Goal: Book appointment/travel/reservation

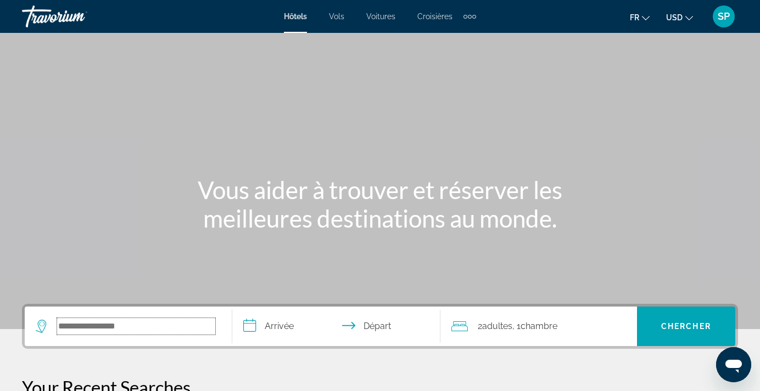
click at [162, 322] on input "Search widget" at bounding box center [136, 326] width 158 height 16
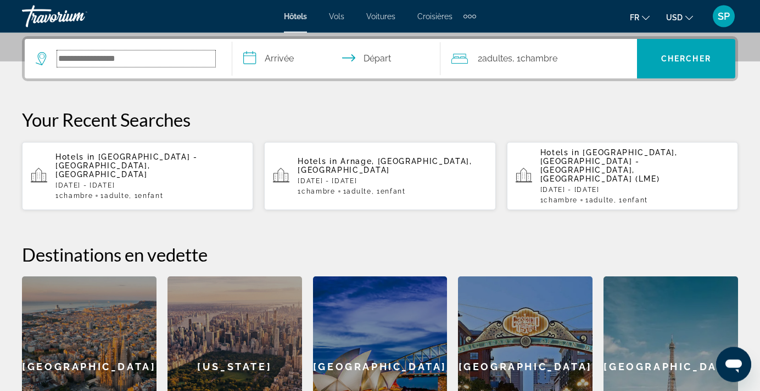
scroll to position [268, 0]
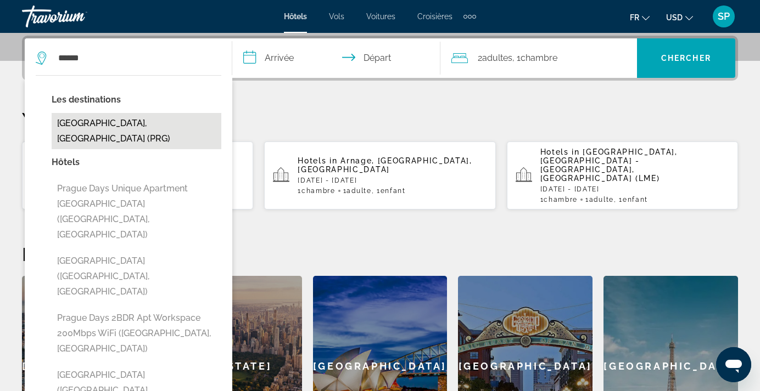
click at [142, 121] on button "[GEOGRAPHIC_DATA], [GEOGRAPHIC_DATA] (PRG)" at bounding box center [137, 131] width 170 height 36
type input "**********"
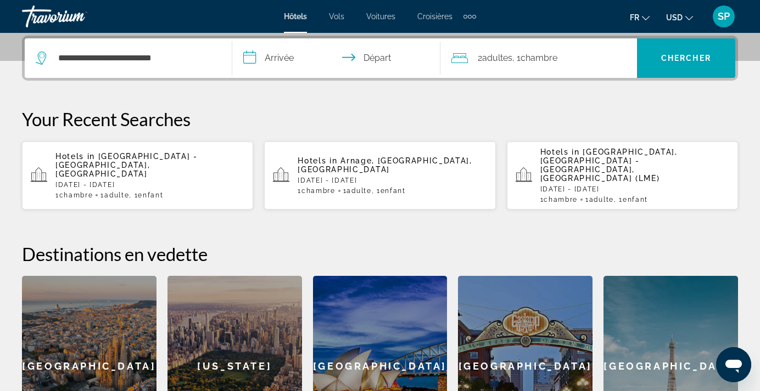
click at [278, 61] on input "**********" at bounding box center [338, 59] width 212 height 43
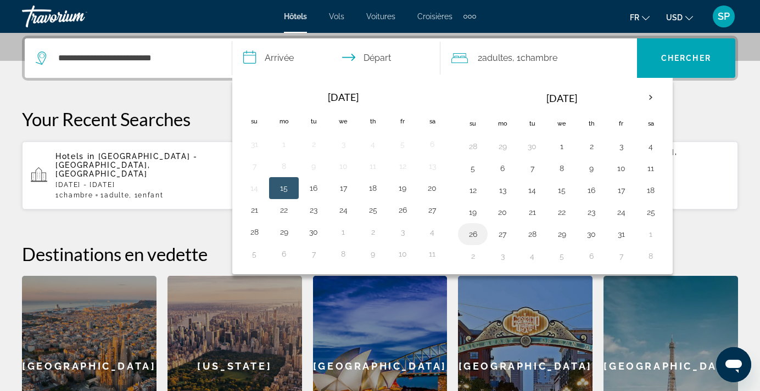
click at [474, 233] on button "26" at bounding box center [473, 234] width 18 height 15
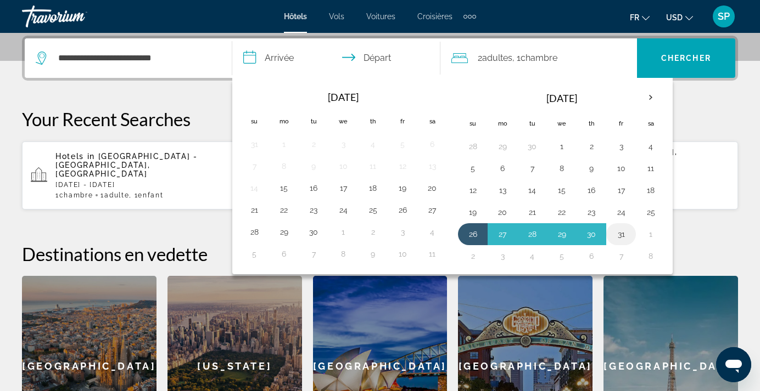
click at [621, 236] on button "31" at bounding box center [621, 234] width 18 height 15
type input "**********"
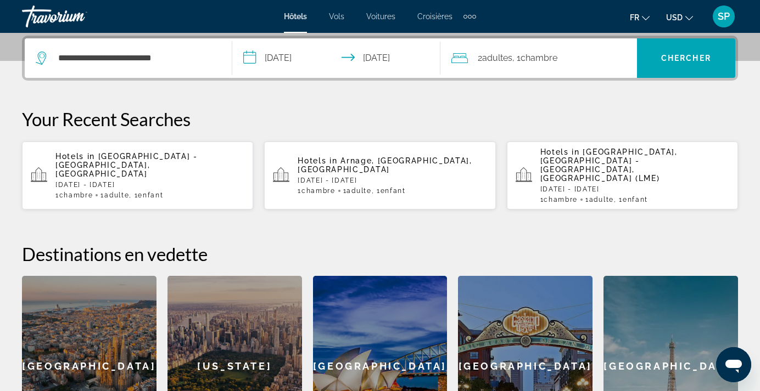
click at [532, 59] on span "Chambre" at bounding box center [538, 58] width 37 height 10
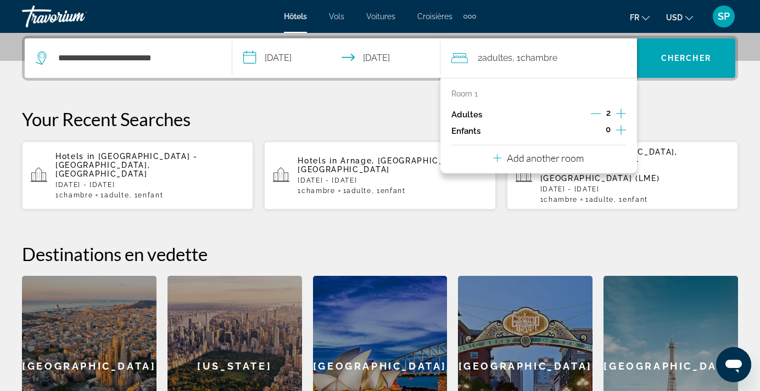
click at [595, 117] on icon "Decrement adults" at bounding box center [596, 114] width 10 height 10
click at [620, 129] on icon "Increment children" at bounding box center [621, 130] width 10 height 13
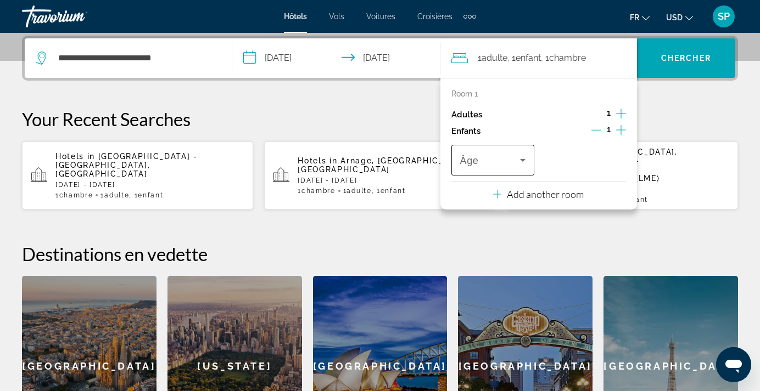
click at [525, 163] on icon "Travelers: 1 adult, 1 child" at bounding box center [522, 160] width 13 height 13
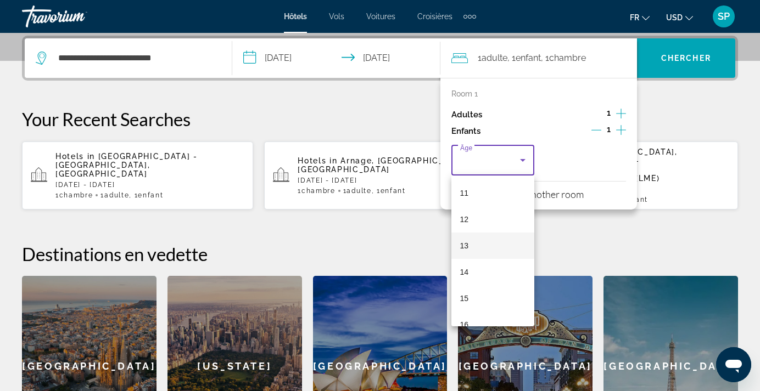
scroll to position [332, 0]
click at [466, 311] on span "17" at bounding box center [464, 309] width 9 height 13
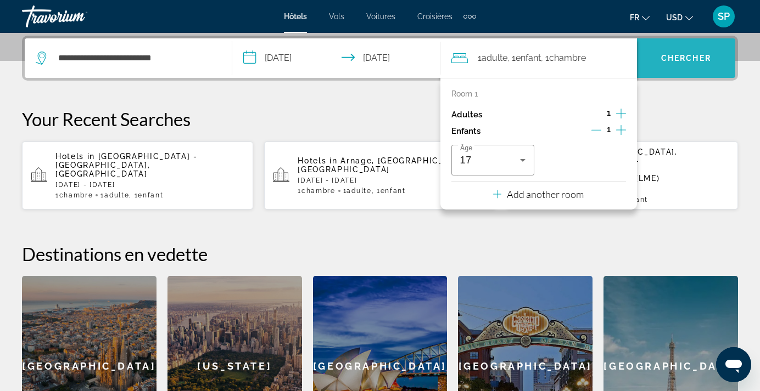
click at [681, 63] on span "Search widget" at bounding box center [686, 58] width 98 height 26
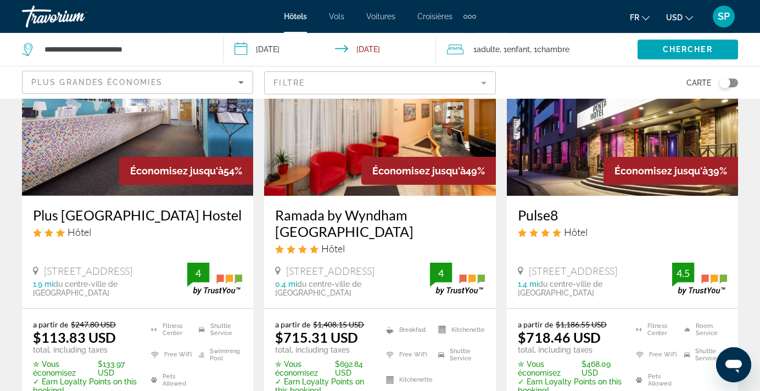
scroll to position [112, 0]
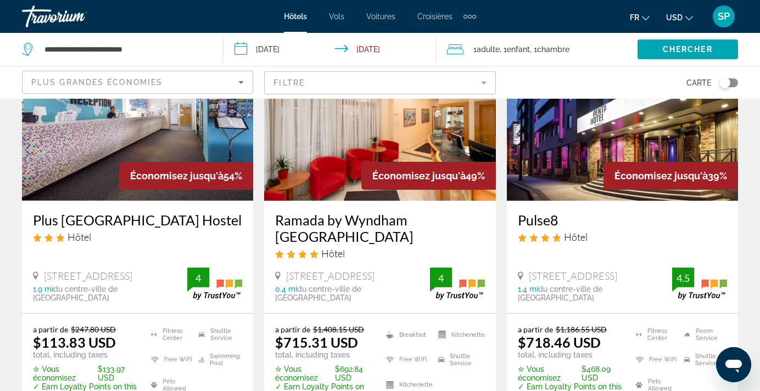
click at [166, 133] on img "Main content" at bounding box center [137, 113] width 231 height 176
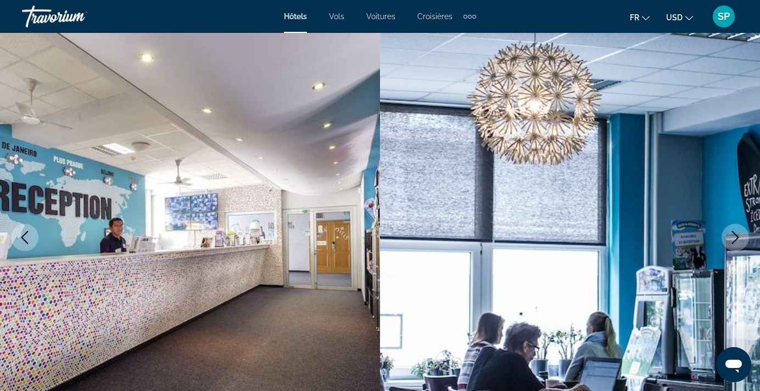
scroll to position [112, 0]
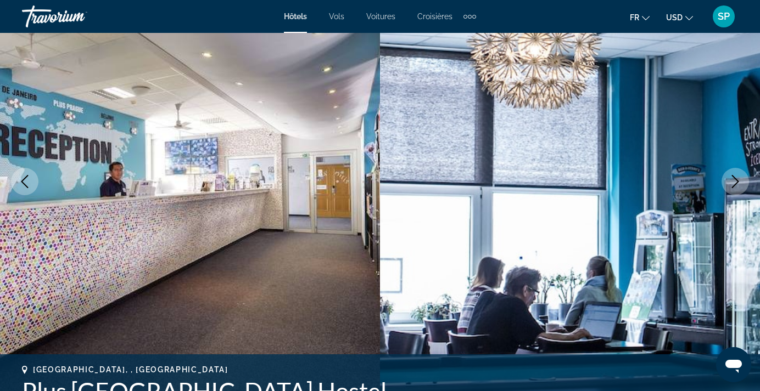
click at [739, 186] on icon "Next image" at bounding box center [735, 181] width 13 height 13
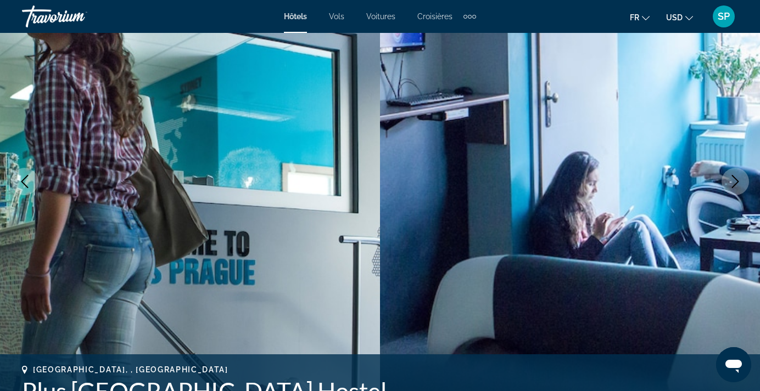
click at [737, 185] on icon "Next image" at bounding box center [735, 181] width 13 height 13
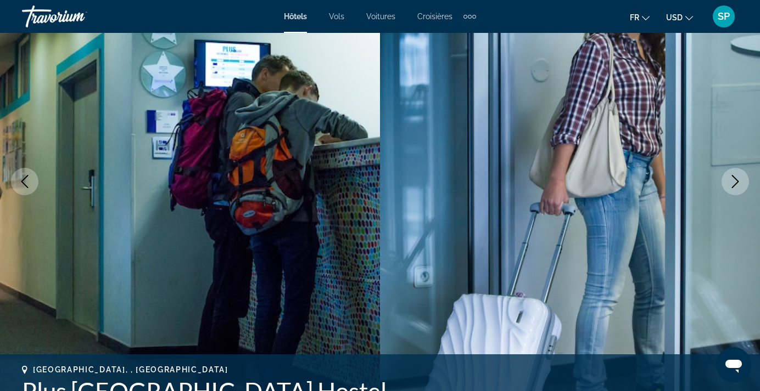
click at [737, 185] on icon "Next image" at bounding box center [735, 181] width 13 height 13
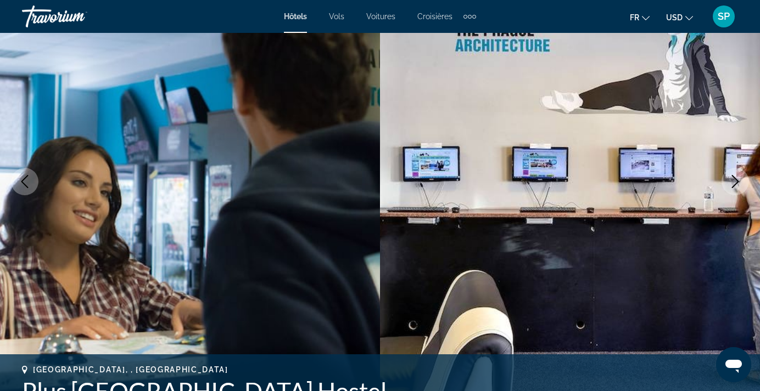
click at [737, 185] on icon "Next image" at bounding box center [735, 181] width 13 height 13
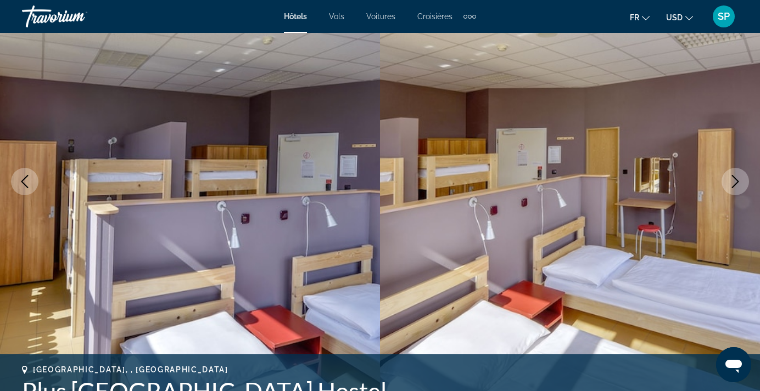
click at [737, 185] on icon "Next image" at bounding box center [735, 181] width 13 height 13
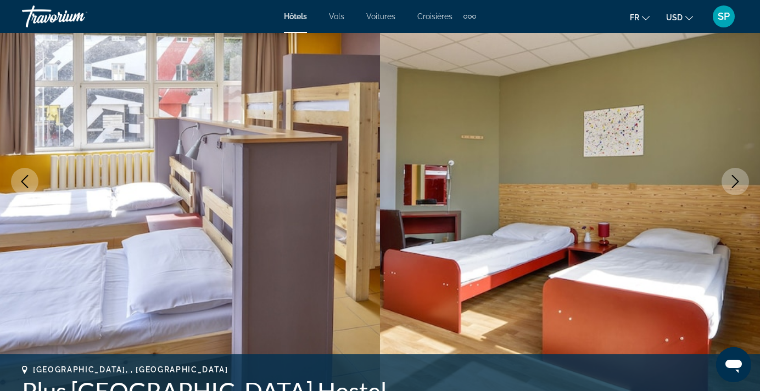
click at [737, 185] on icon "Next image" at bounding box center [735, 181] width 13 height 13
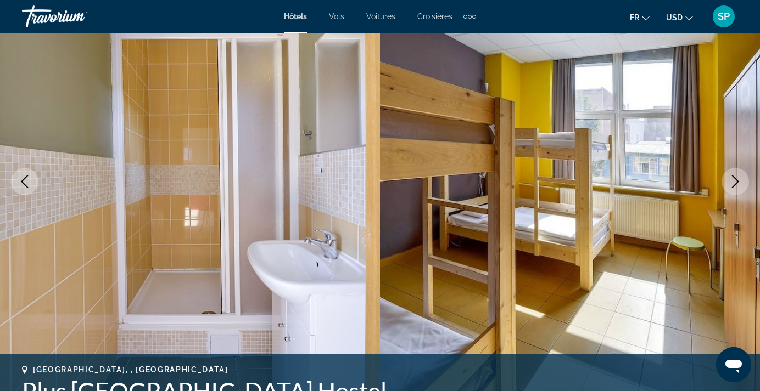
click at [737, 185] on icon "Next image" at bounding box center [735, 181] width 13 height 13
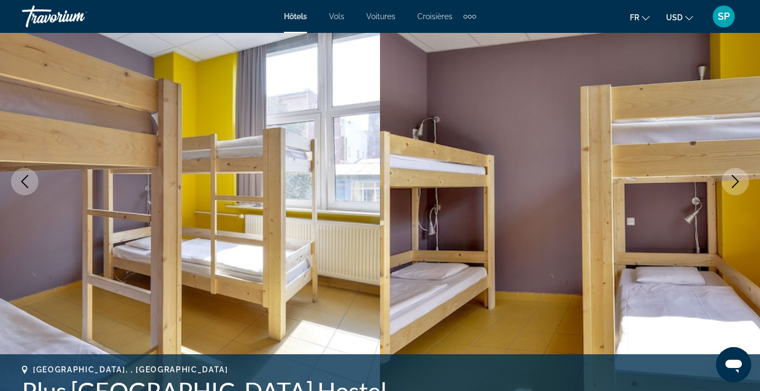
click at [737, 185] on icon "Next image" at bounding box center [735, 181] width 13 height 13
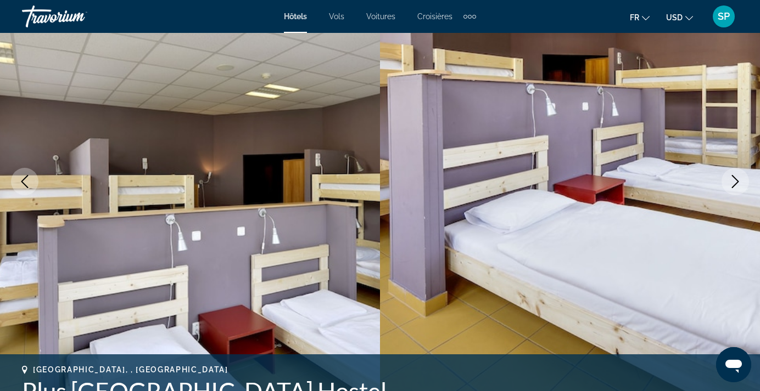
click at [737, 185] on icon "Next image" at bounding box center [735, 181] width 13 height 13
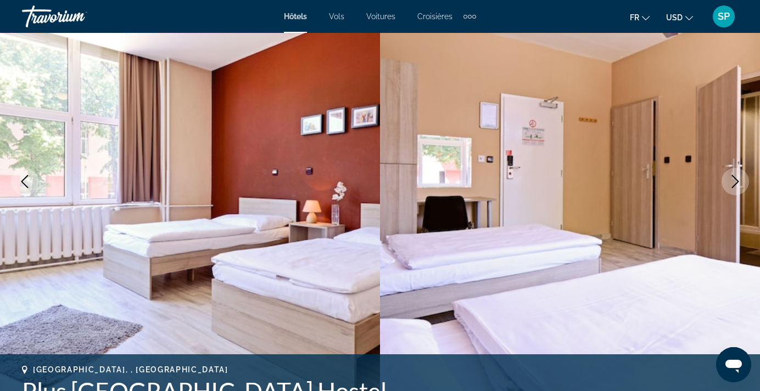
click at [737, 185] on icon "Next image" at bounding box center [735, 181] width 13 height 13
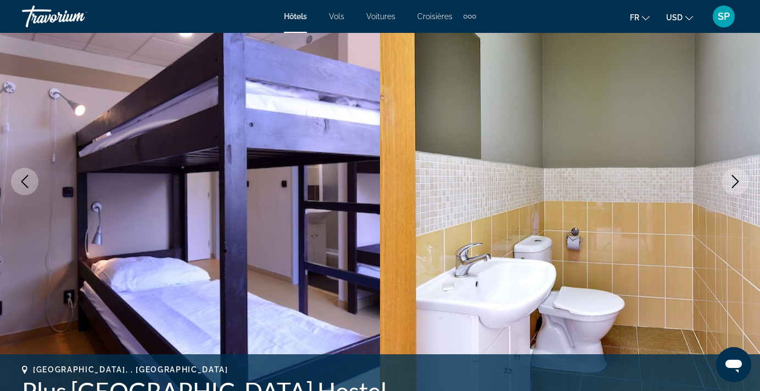
click at [736, 186] on icon "Next image" at bounding box center [735, 181] width 13 height 13
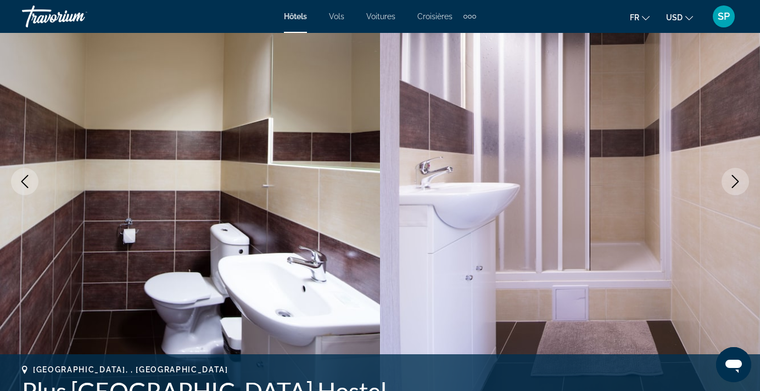
click at [736, 186] on icon "Next image" at bounding box center [735, 181] width 13 height 13
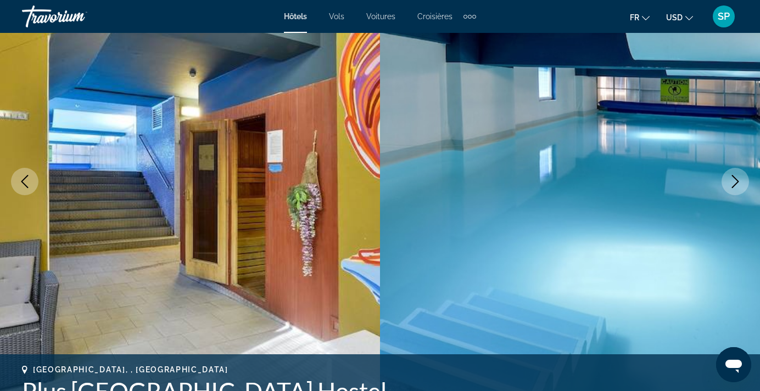
click at [736, 186] on icon "Next image" at bounding box center [735, 181] width 13 height 13
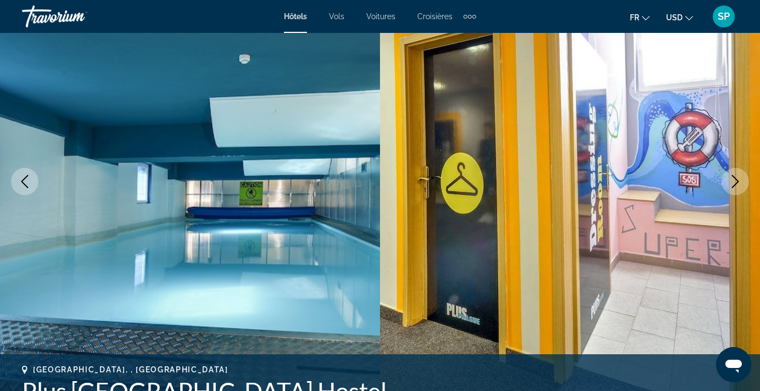
click at [736, 186] on icon "Next image" at bounding box center [735, 181] width 13 height 13
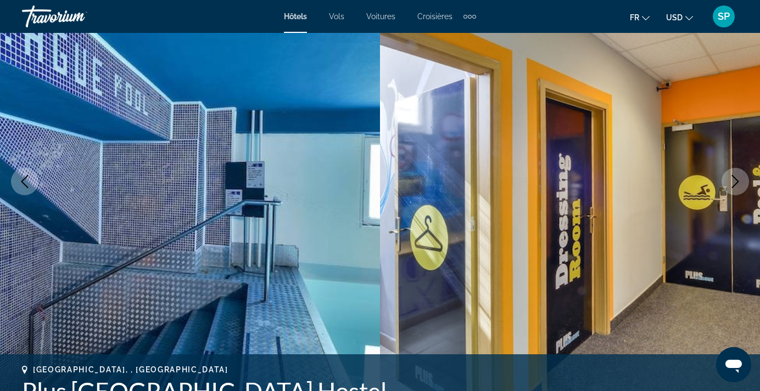
click at [736, 186] on icon "Next image" at bounding box center [735, 181] width 13 height 13
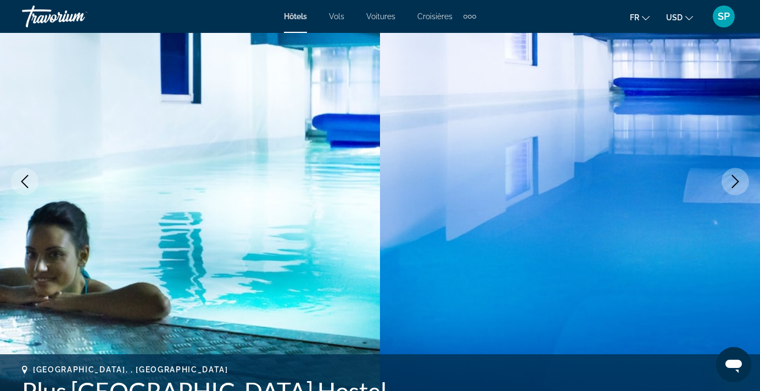
click at [736, 186] on icon "Next image" at bounding box center [735, 181] width 13 height 13
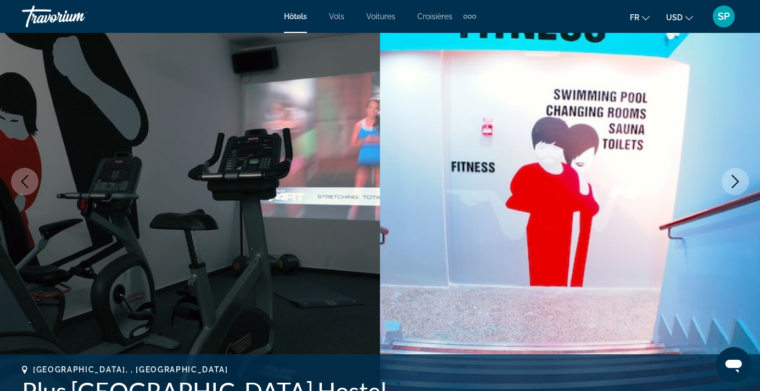
click at [736, 186] on icon "Next image" at bounding box center [735, 181] width 13 height 13
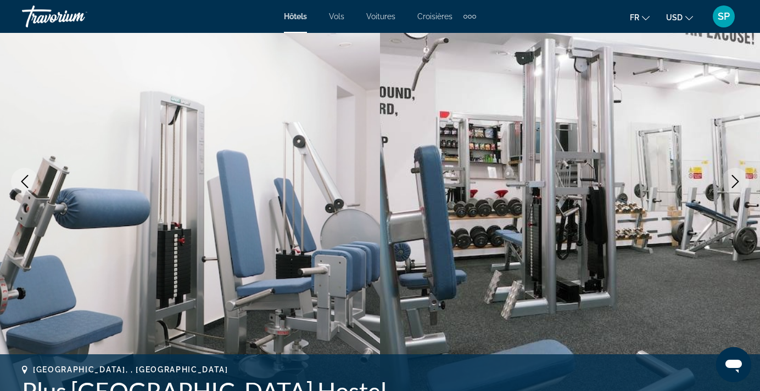
click at [736, 186] on icon "Next image" at bounding box center [735, 181] width 13 height 13
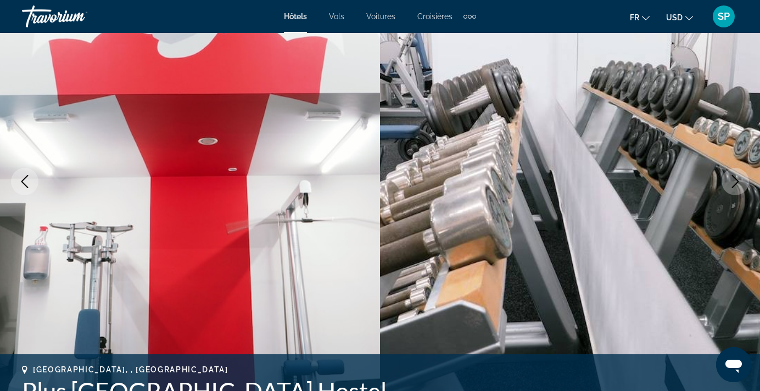
click at [736, 186] on icon "Next image" at bounding box center [735, 181] width 13 height 13
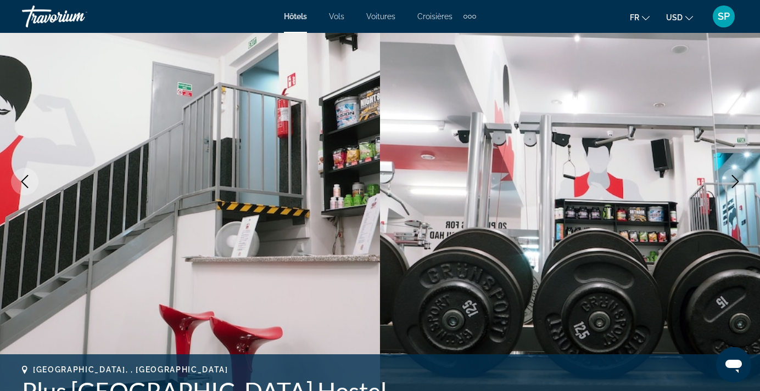
click at [736, 186] on icon "Next image" at bounding box center [735, 181] width 13 height 13
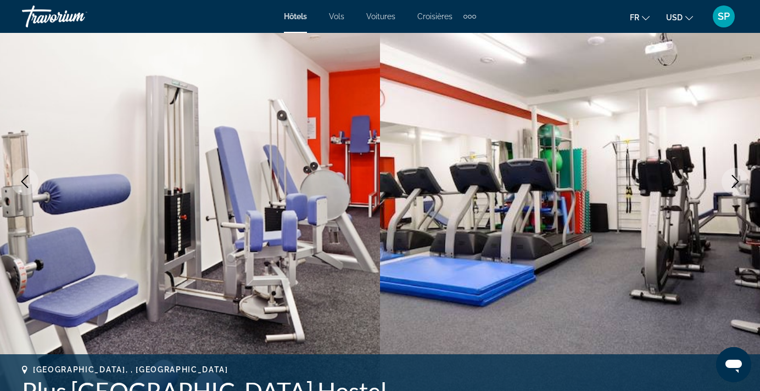
click at [735, 186] on icon "Next image" at bounding box center [735, 181] width 13 height 13
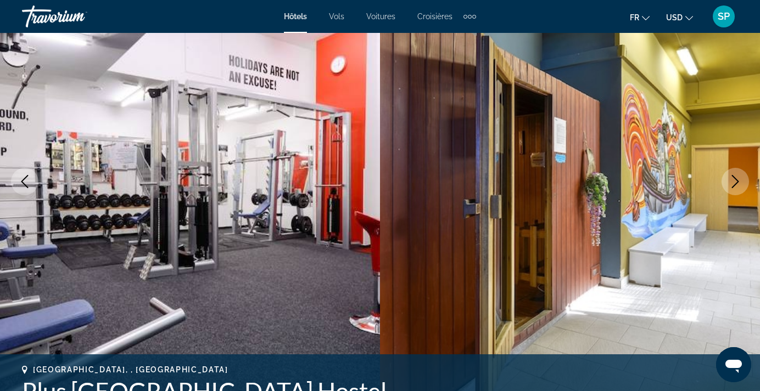
click at [735, 186] on icon "Next image" at bounding box center [735, 181] width 13 height 13
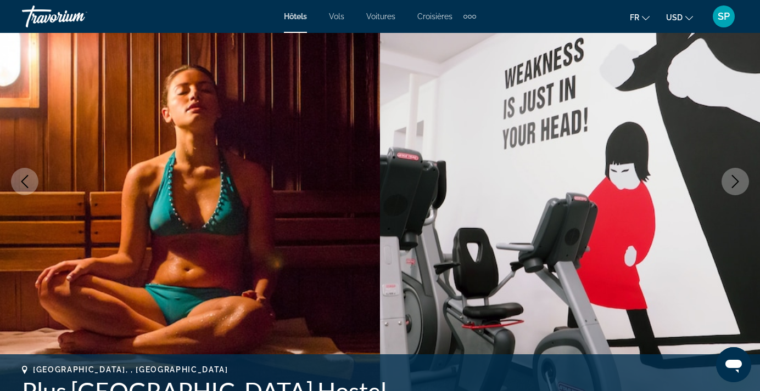
click at [735, 187] on icon "Next image" at bounding box center [735, 181] width 13 height 13
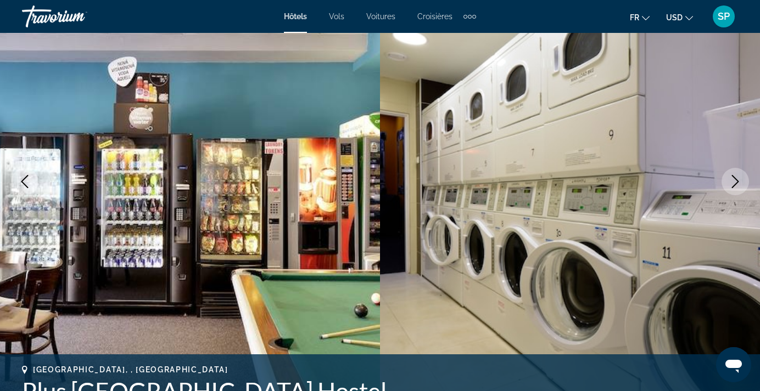
click at [735, 187] on icon "Next image" at bounding box center [735, 181] width 13 height 13
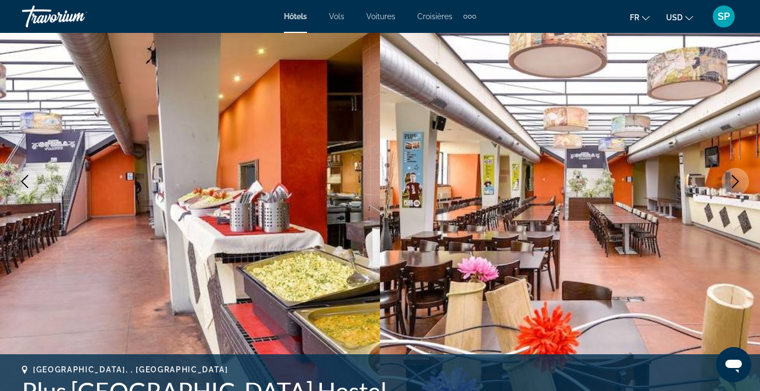
click at [735, 187] on icon "Next image" at bounding box center [735, 181] width 13 height 13
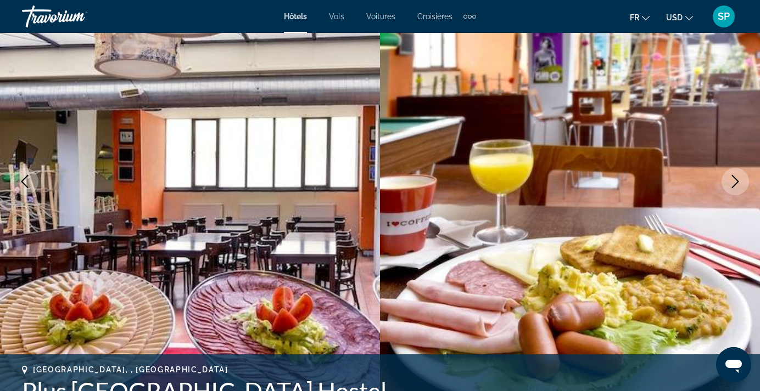
click at [735, 187] on icon "Next image" at bounding box center [735, 181] width 13 height 13
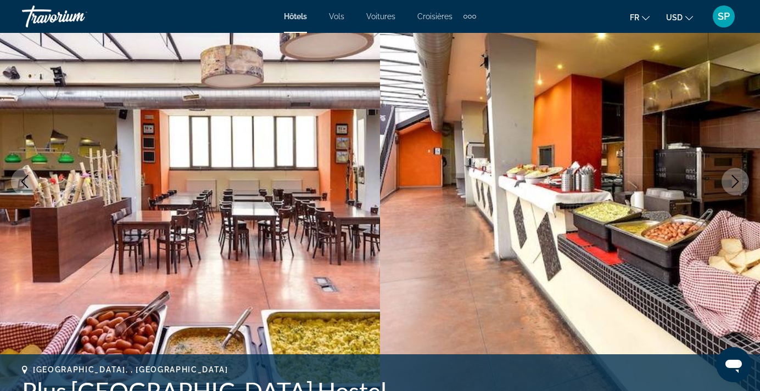
click at [735, 187] on icon "Next image" at bounding box center [735, 181] width 13 height 13
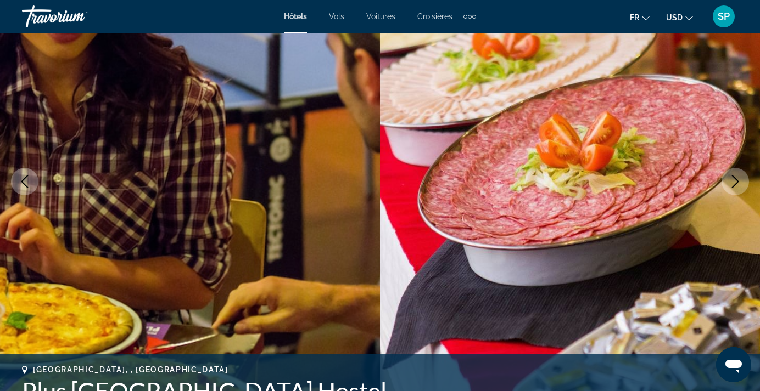
click at [735, 187] on icon "Next image" at bounding box center [735, 181] width 13 height 13
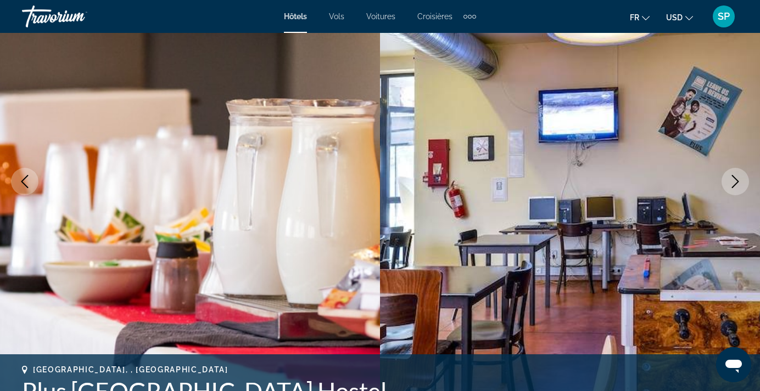
click at [735, 187] on icon "Next image" at bounding box center [735, 181] width 13 height 13
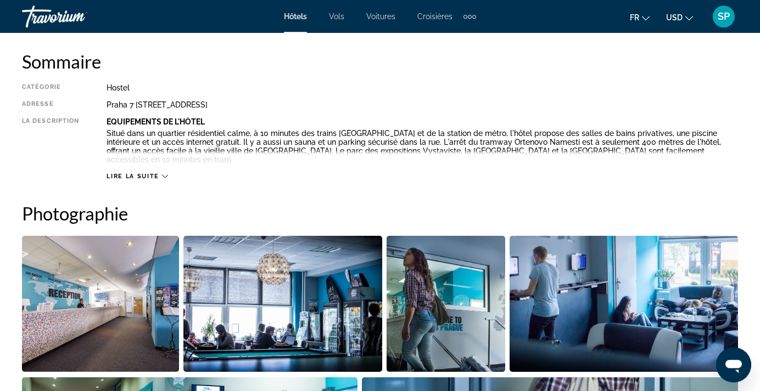
scroll to position [560, 0]
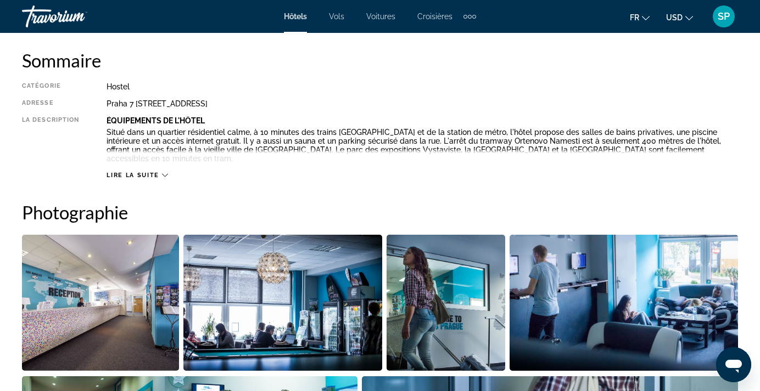
click at [152, 172] on span "Lire la suite" at bounding box center [133, 175] width 52 height 7
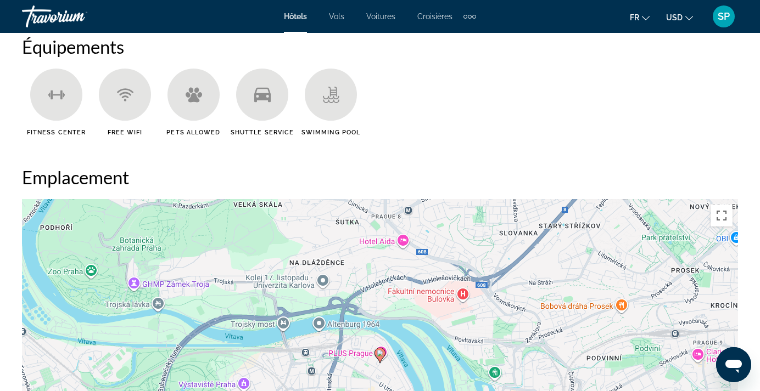
scroll to position [784, 0]
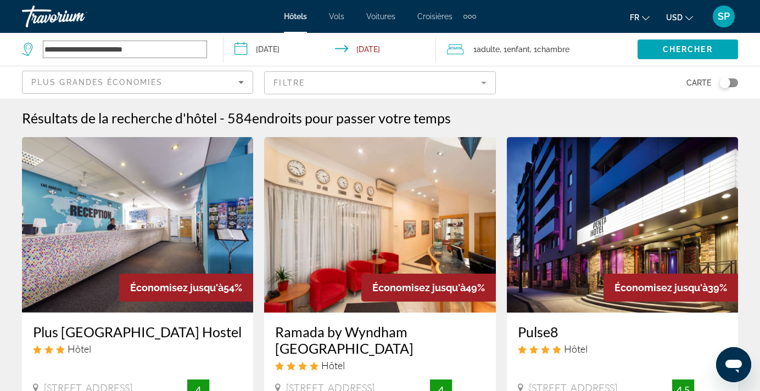
click at [159, 43] on input "**********" at bounding box center [124, 49] width 163 height 16
type input "*"
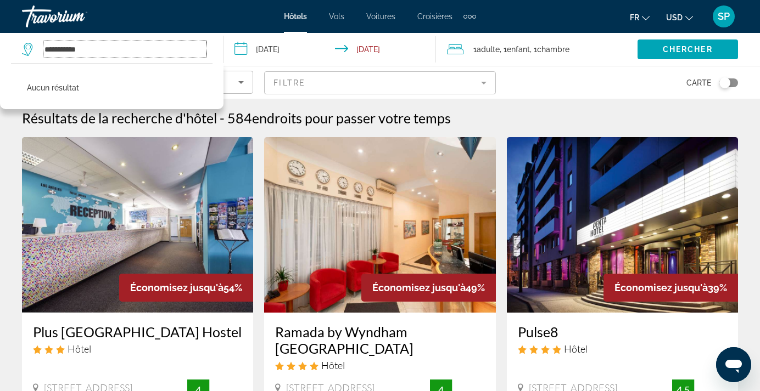
drag, startPoint x: 141, startPoint y: 48, endPoint x: 12, endPoint y: 24, distance: 130.7
click at [43, 41] on input "**********" at bounding box center [124, 49] width 163 height 16
type input "*"
type input "******"
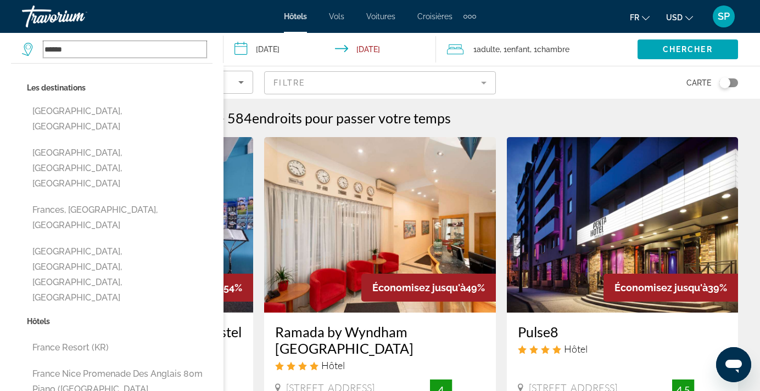
click at [99, 52] on input "******" at bounding box center [124, 49] width 163 height 16
click at [656, 52] on span "Search widget" at bounding box center [687, 49] width 100 height 26
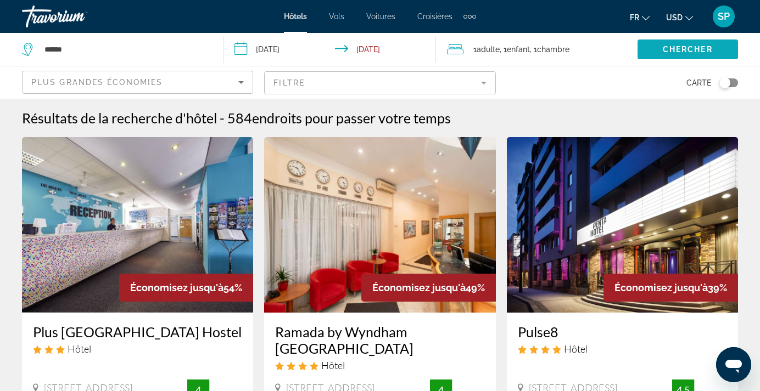
click at [669, 49] on span "Chercher" at bounding box center [688, 49] width 50 height 9
click at [124, 56] on input "******" at bounding box center [124, 49] width 163 height 16
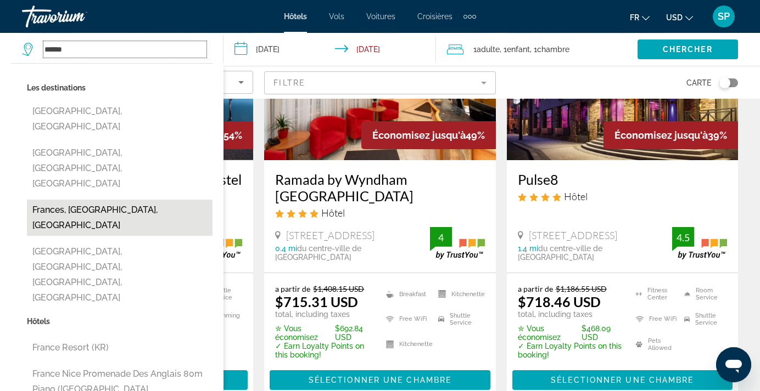
scroll to position [168, 0]
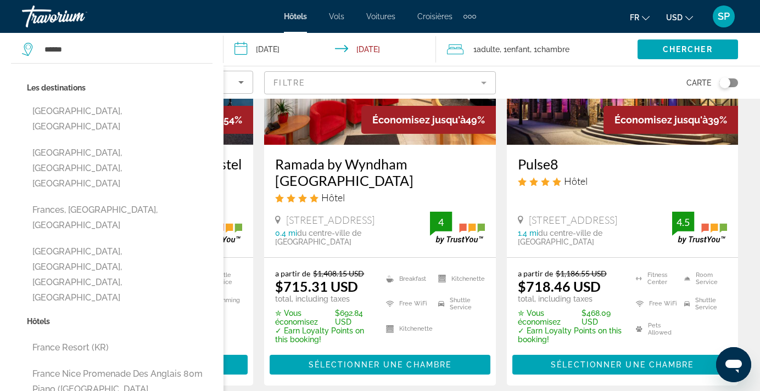
click at [188, 124] on div "Les destinations Franceville, Gabon Francez, Alagoas, Brazil Frances, Panama, P…" at bounding box center [120, 197] width 186 height 234
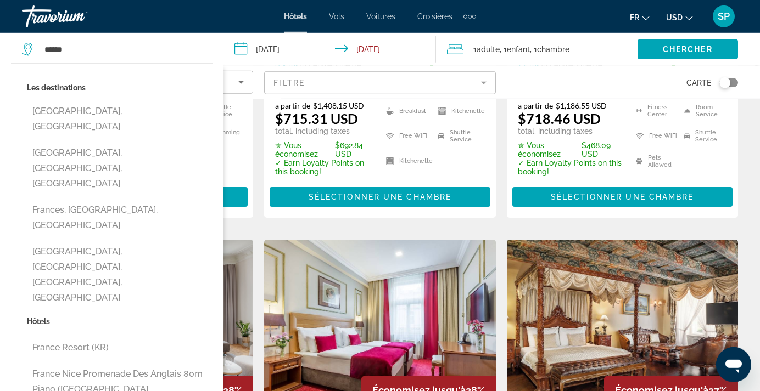
scroll to position [392, 0]
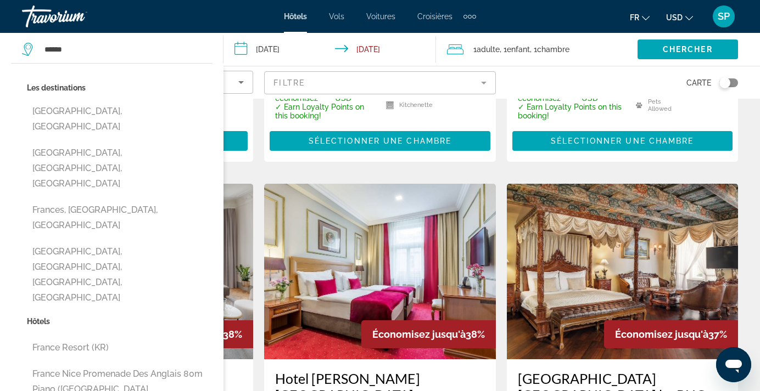
click at [139, 83] on p "Les destinations" at bounding box center [120, 87] width 186 height 15
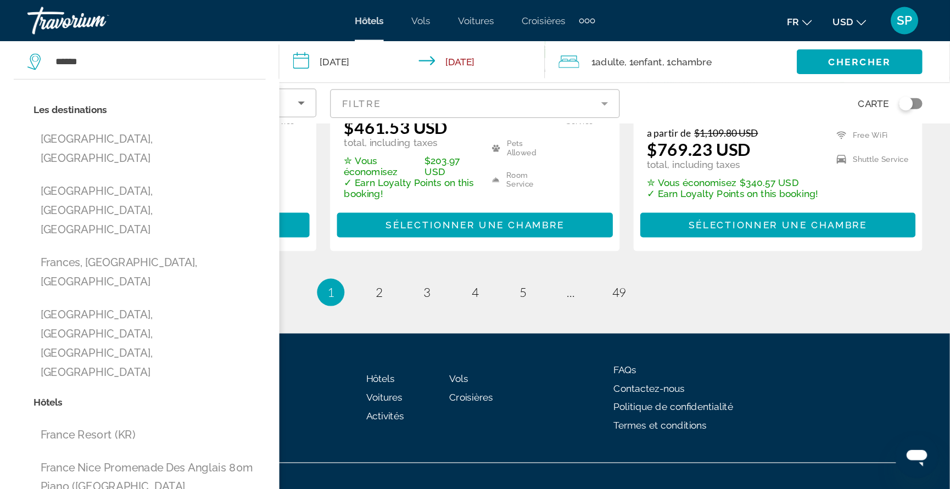
scroll to position [1448, 0]
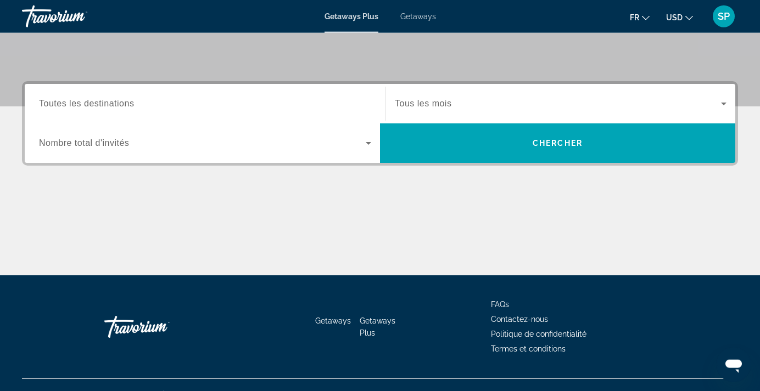
scroll to position [224, 0]
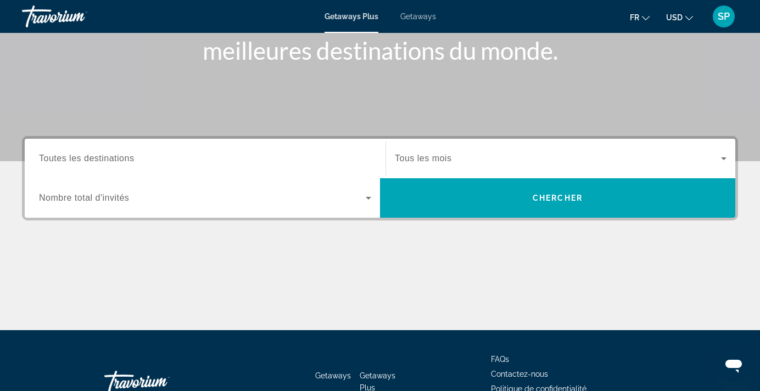
click at [164, 158] on input "Destination Toutes les destinations" at bounding box center [205, 159] width 332 height 13
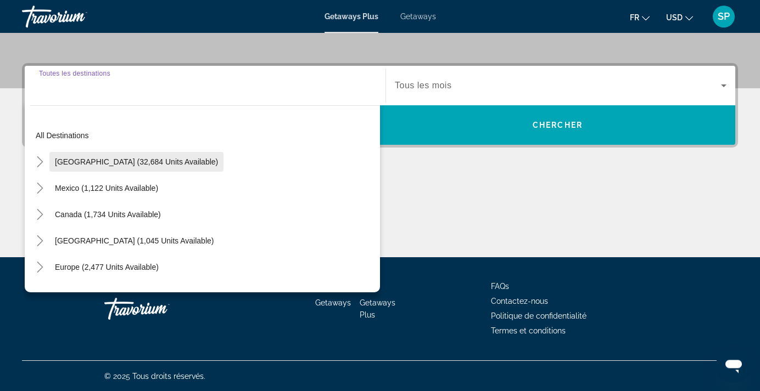
scroll to position [242, 0]
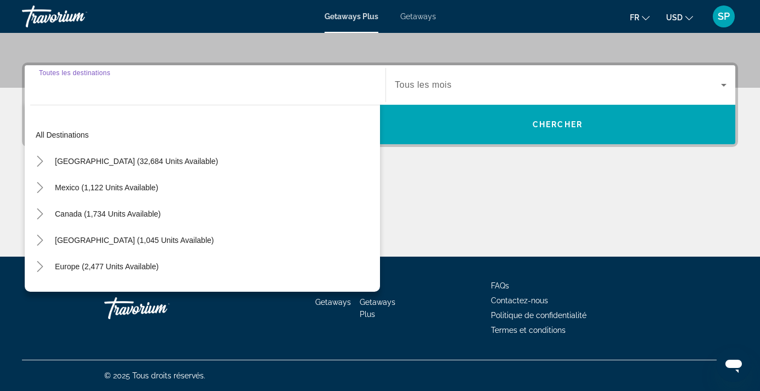
click at [70, 91] on input "Destination Toutes les destinations" at bounding box center [205, 85] width 332 height 13
click at [49, 83] on input "Destination Toutes les destinations" at bounding box center [205, 85] width 332 height 13
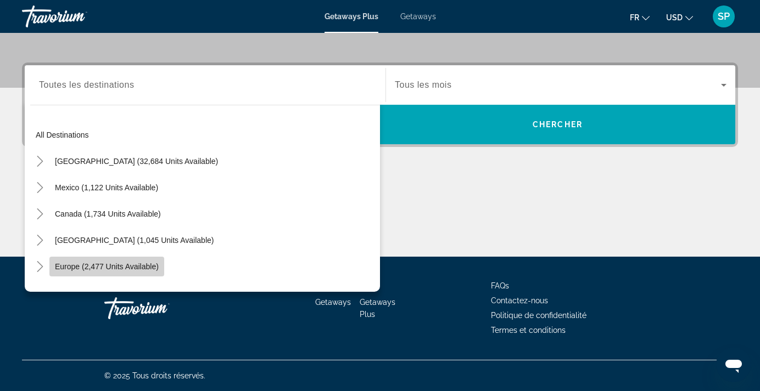
click at [102, 268] on span "Europe (2,477 units available)" at bounding box center [107, 266] width 104 height 9
type input "**********"
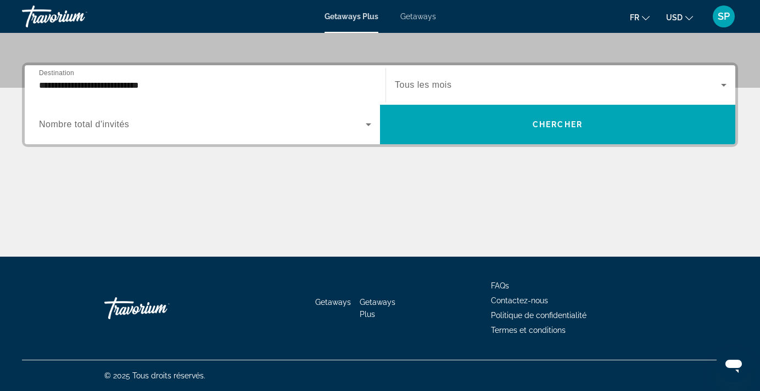
click at [429, 87] on span "Tous les mois" at bounding box center [423, 84] width 57 height 9
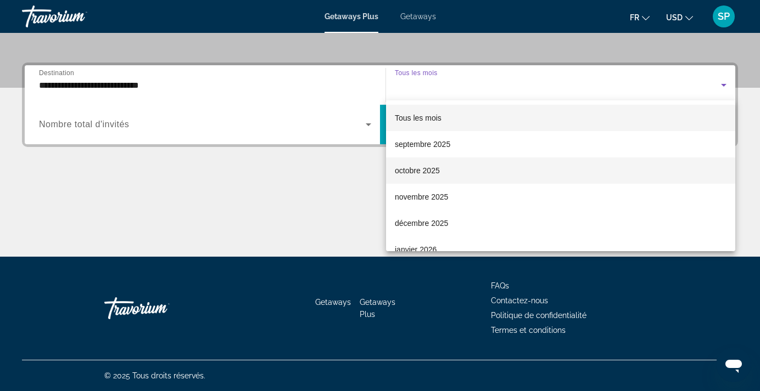
click at [423, 173] on span "octobre 2025" at bounding box center [417, 170] width 45 height 13
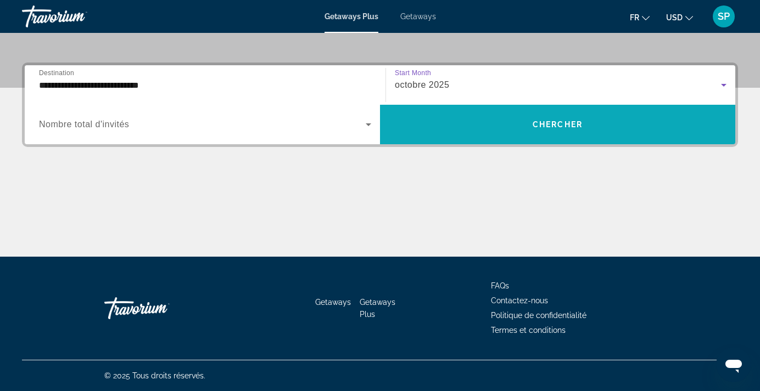
click at [471, 133] on span "Search widget" at bounding box center [557, 124] width 355 height 26
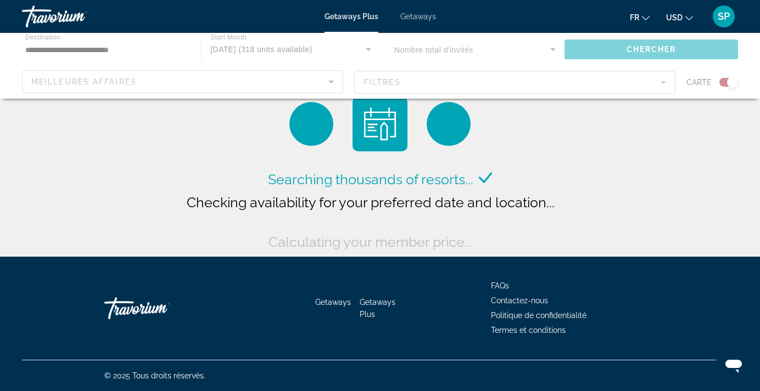
click at [514, 49] on div "Main content" at bounding box center [380, 66] width 760 height 66
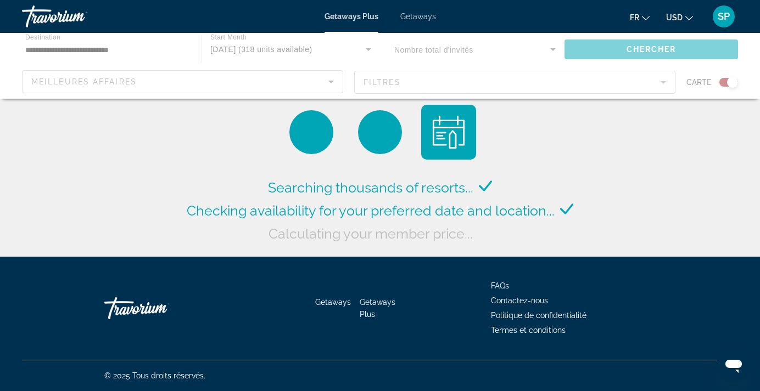
click at [551, 53] on div "Main content" at bounding box center [380, 66] width 760 height 66
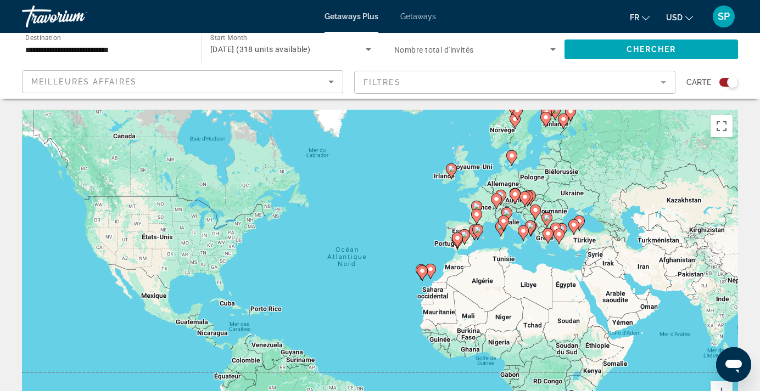
click at [558, 244] on icon "Main content" at bounding box center [558, 236] width 11 height 15
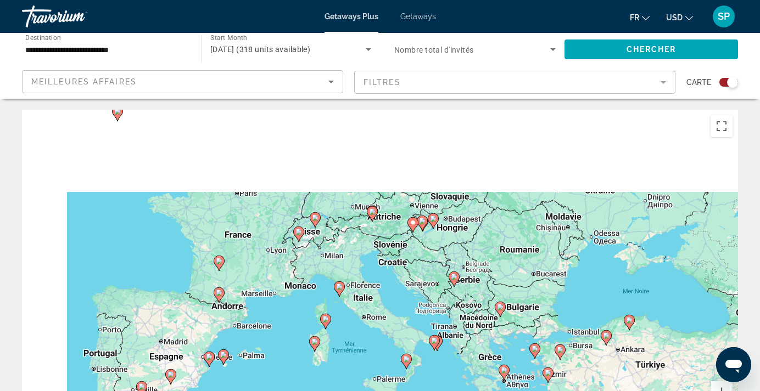
drag, startPoint x: 271, startPoint y: 146, endPoint x: 453, endPoint y: 251, distance: 210.8
click at [453, 251] on div "Pour activer le glissement avec le clavier, appuyez sur Alt+Entrée. Une fois ce…" at bounding box center [380, 274] width 716 height 329
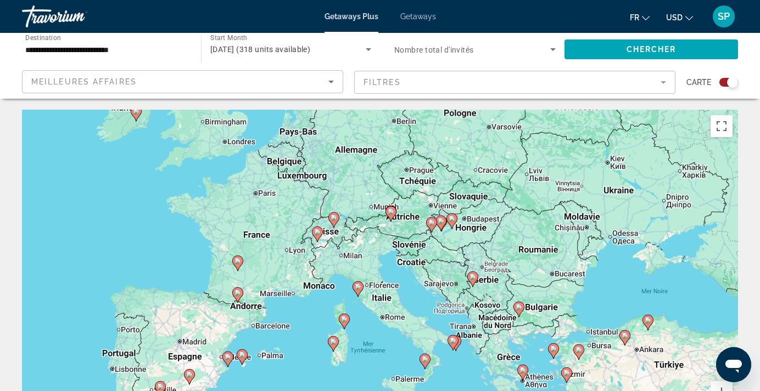
click at [415, 250] on div "Pour activer le glissement avec le clavier, appuyez sur Alt+Entrée. Une fois ce…" at bounding box center [380, 274] width 716 height 329
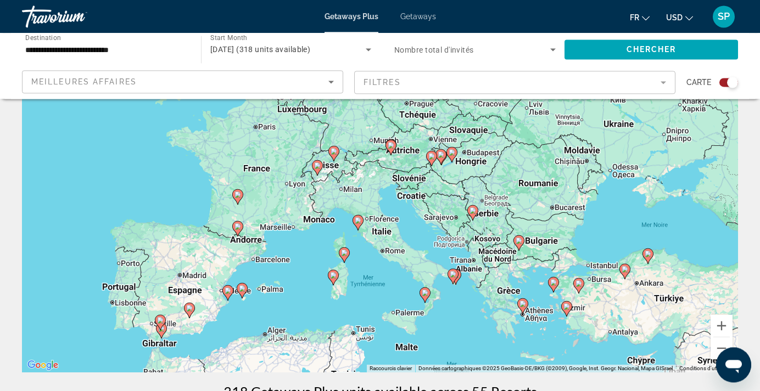
scroll to position [56, 0]
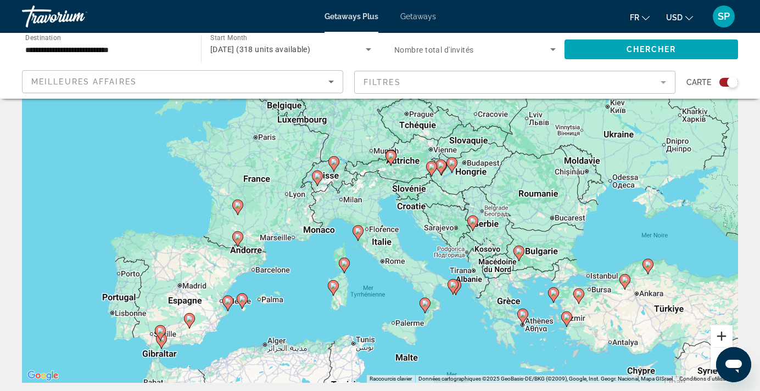
click at [719, 335] on button "Zoom avant" at bounding box center [721, 337] width 22 height 22
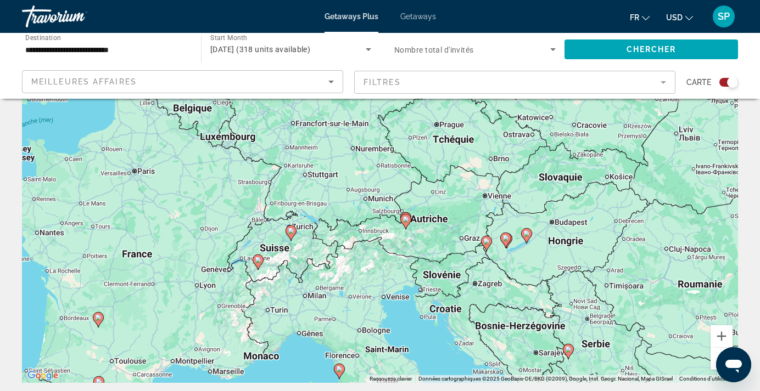
drag, startPoint x: 425, startPoint y: 173, endPoint x: 428, endPoint y: 288, distance: 114.2
click at [428, 288] on div "Pour activer le glissement avec le clavier, appuyez sur Alt+Entrée. Une fois ce…" at bounding box center [380, 218] width 716 height 329
click at [719, 334] on button "Zoom avant" at bounding box center [721, 337] width 22 height 22
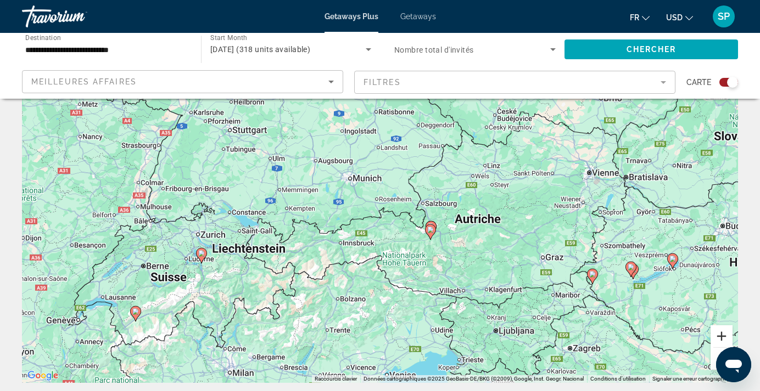
click at [718, 334] on button "Zoom avant" at bounding box center [721, 337] width 22 height 22
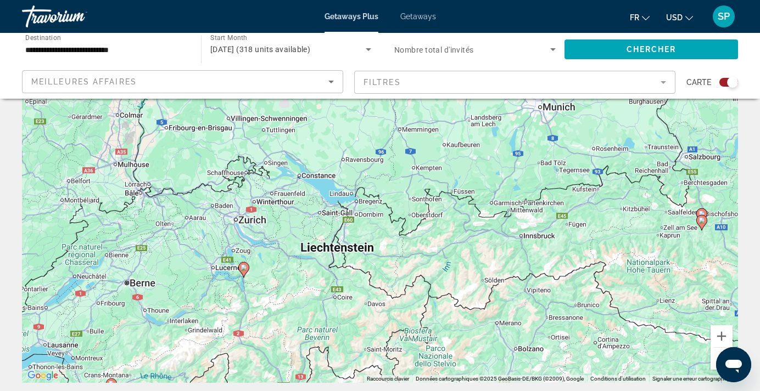
drag, startPoint x: 297, startPoint y: 213, endPoint x: 494, endPoint y: 188, distance: 198.6
click at [494, 188] on div "Pour activer le glissement avec le clavier, appuyez sur Alt+Entrée. Une fois ce…" at bounding box center [380, 218] width 716 height 329
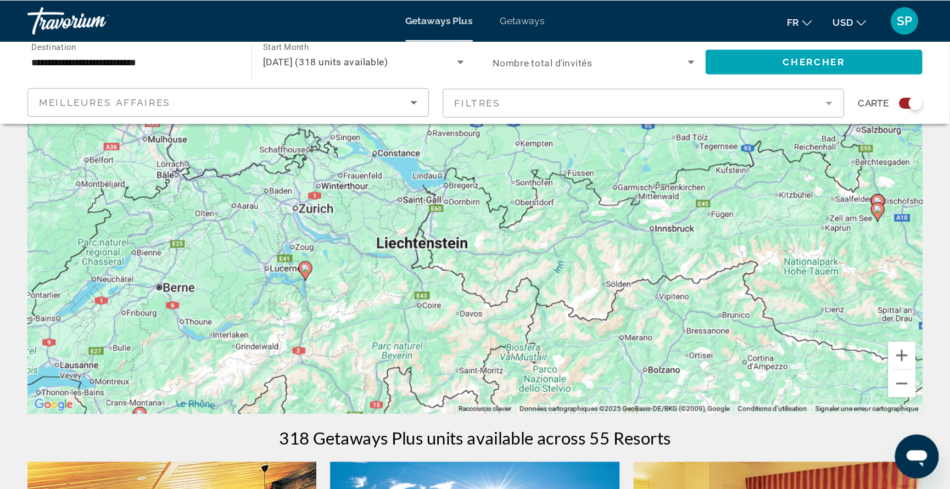
scroll to position [112, 0]
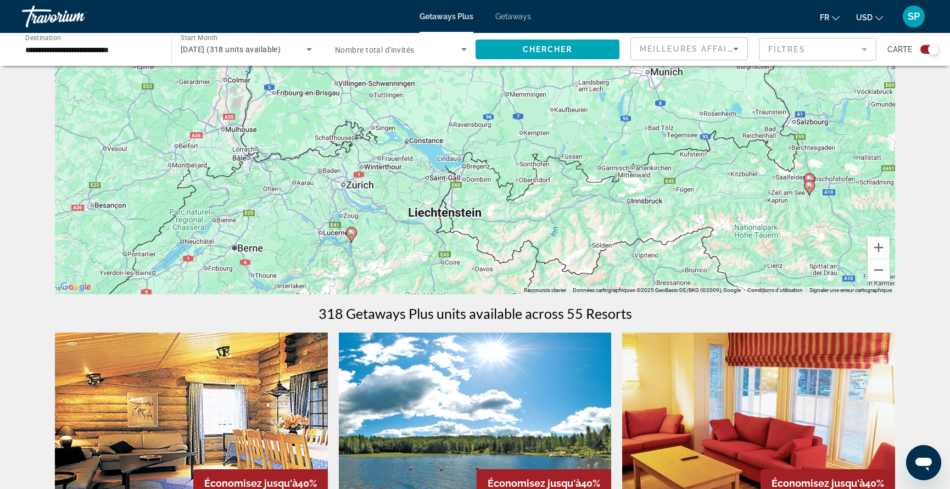
drag, startPoint x: 477, startPoint y: 223, endPoint x: 489, endPoint y: 279, distance: 57.3
click at [489, 279] on div "Pour activer le glissement avec le clavier, appuyez sur Alt+Entrée. Une fois ce…" at bounding box center [475, 129] width 840 height 329
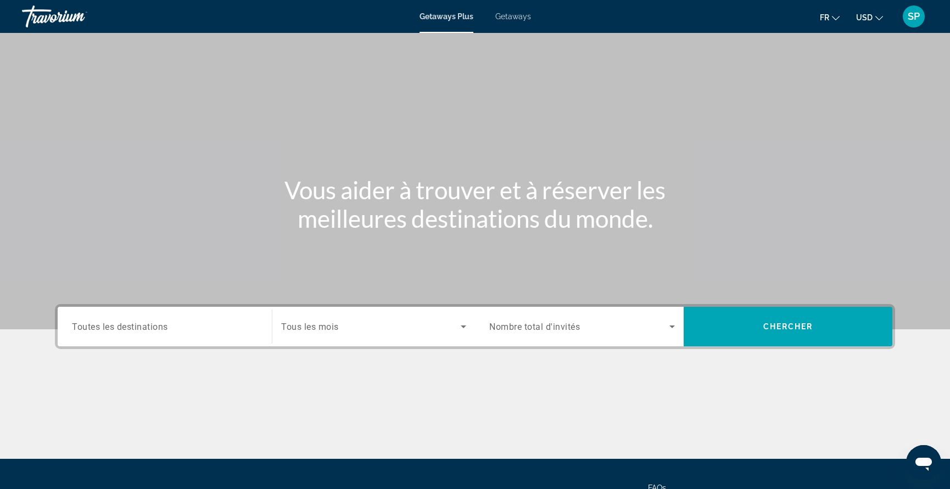
click at [175, 319] on div "Search widget" at bounding box center [165, 326] width 186 height 31
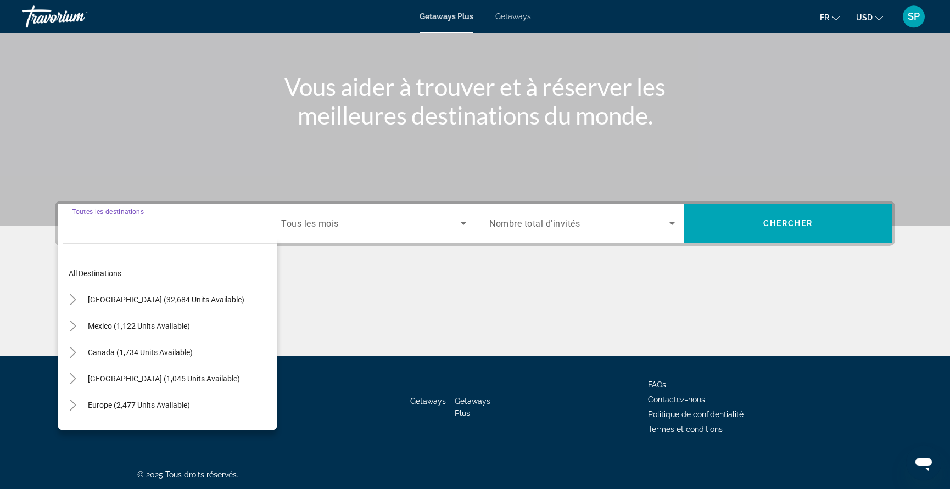
scroll to position [104, 0]
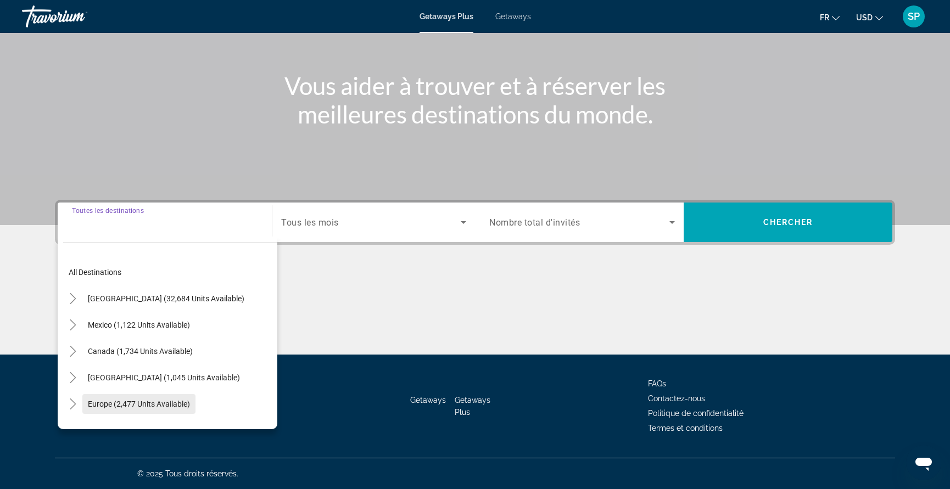
click at [116, 391] on span "Europe (2,477 units available)" at bounding box center [139, 404] width 102 height 9
type input "**********"
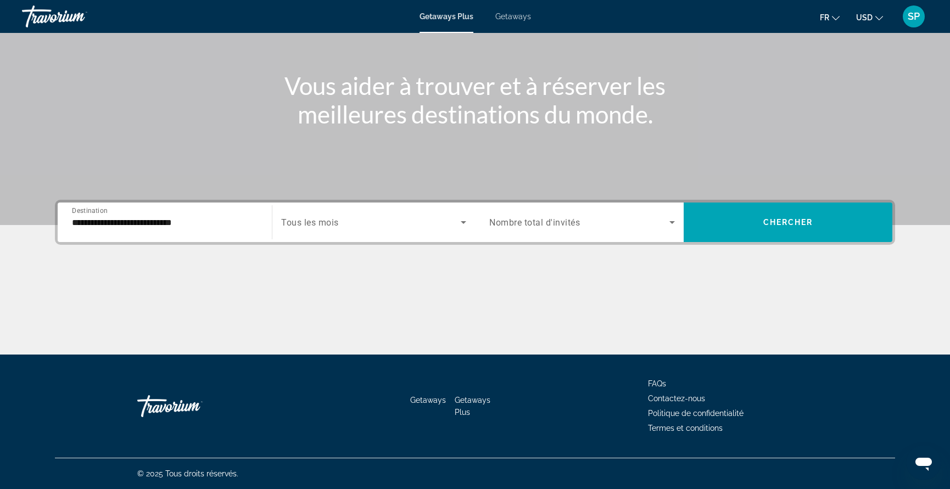
click at [615, 216] on div "Search widget" at bounding box center [582, 222] width 186 height 31
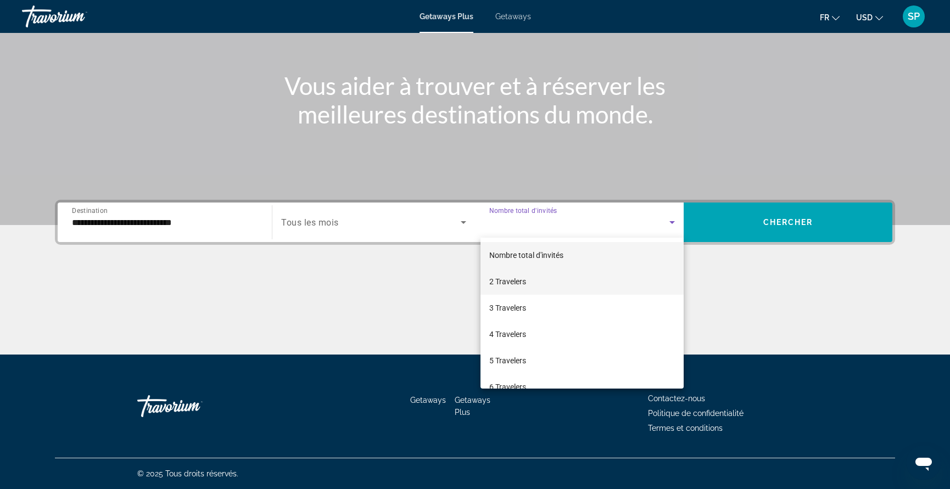
click at [530, 279] on mat-option "2 Travelers" at bounding box center [581, 281] width 203 height 26
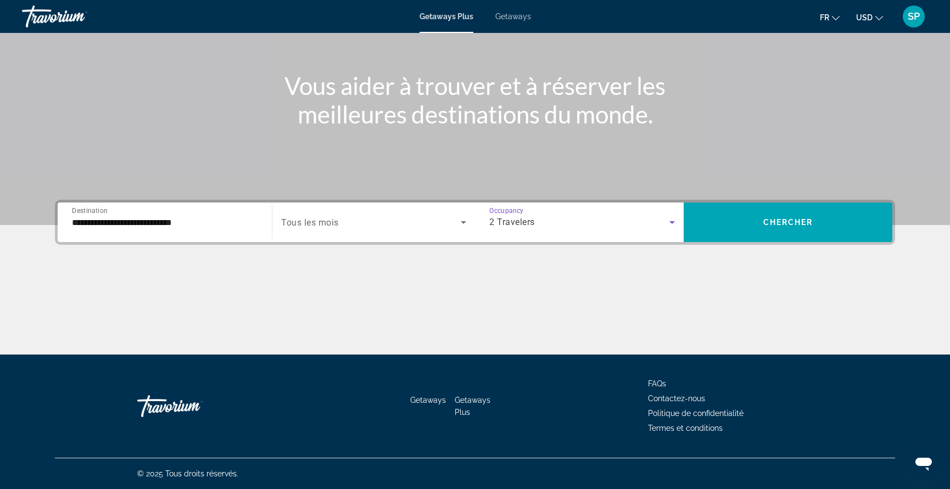
click at [461, 221] on icon "Search widget" at bounding box center [463, 222] width 13 height 13
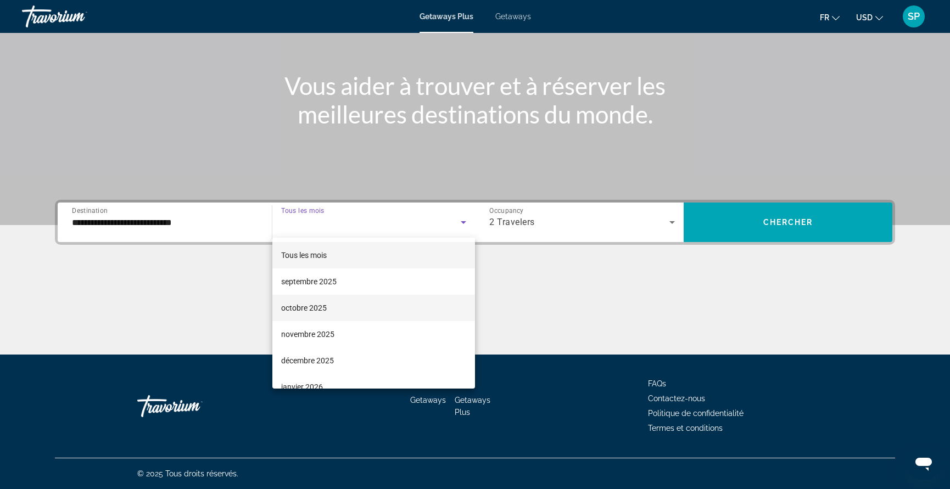
click at [306, 308] on span "octobre 2025" at bounding box center [304, 307] width 46 height 13
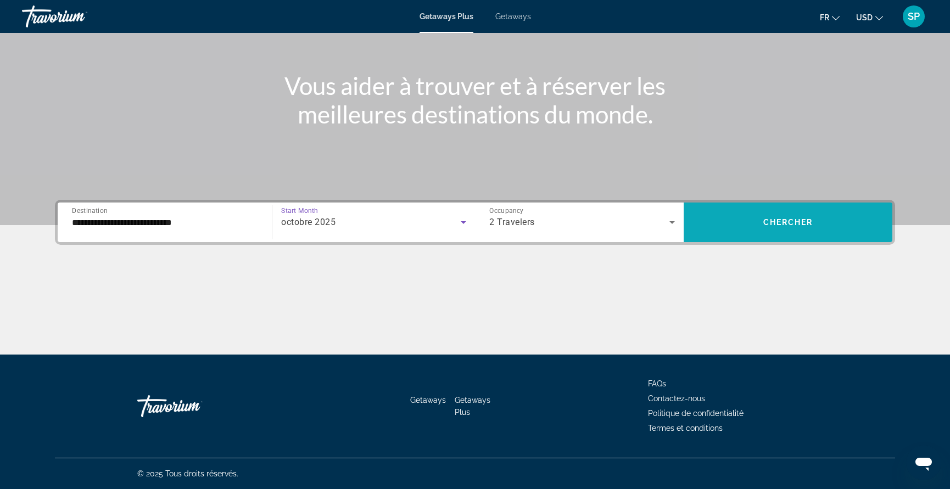
click at [759, 227] on button "Chercher" at bounding box center [788, 223] width 209 height 40
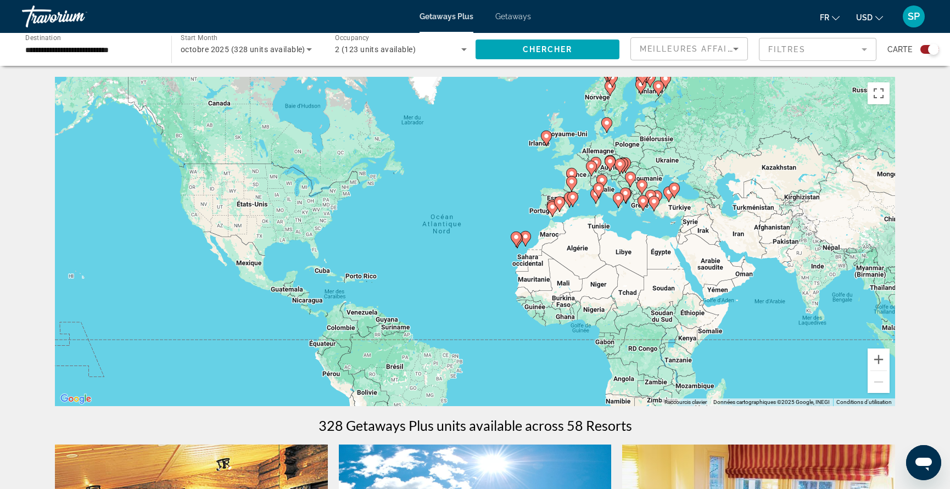
scroll to position [58, 0]
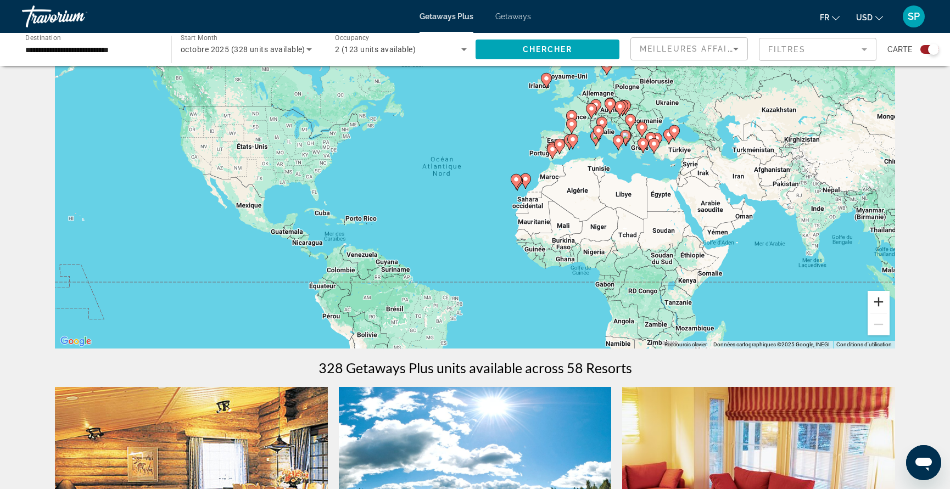
click at [759, 304] on button "Zoom avant" at bounding box center [878, 302] width 22 height 22
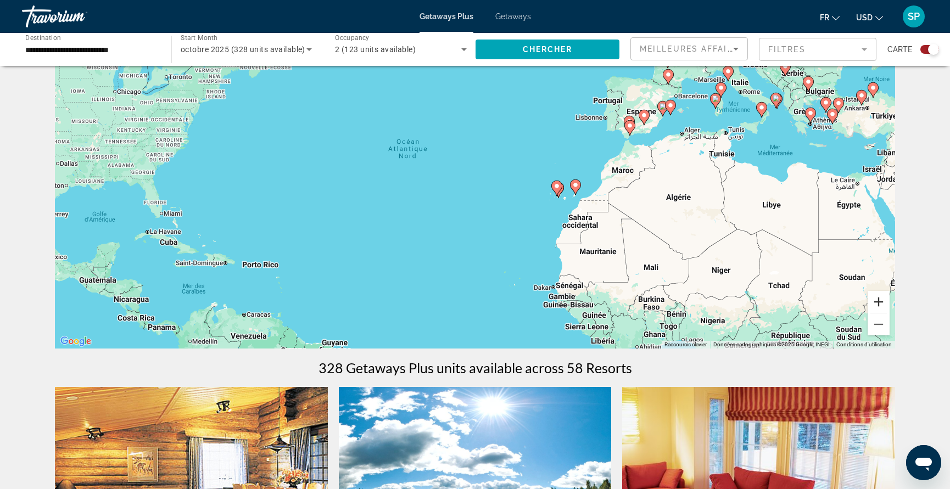
click at [759, 302] on button "Zoom avant" at bounding box center [878, 302] width 22 height 22
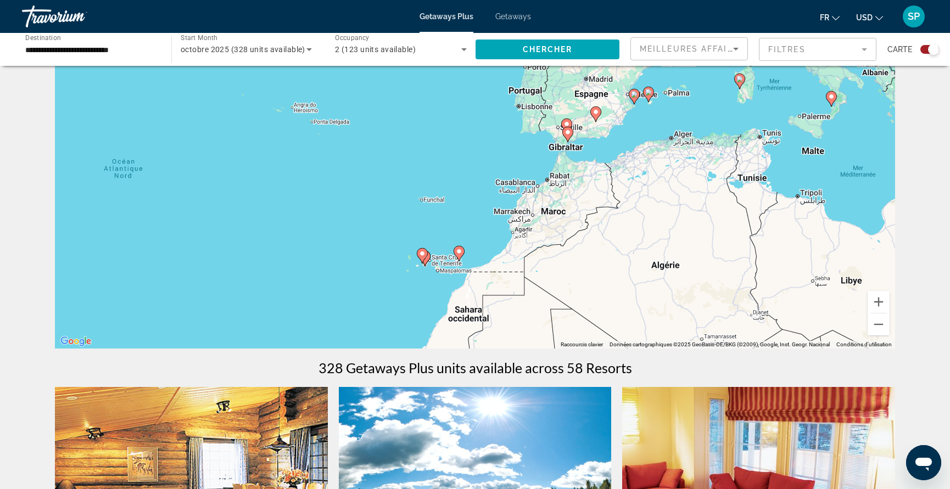
drag, startPoint x: 794, startPoint y: 190, endPoint x: 595, endPoint y: 238, distance: 205.1
click at [593, 242] on div "Pour activer le glissement avec le clavier, appuyez sur Alt+Entrée. Une fois ce…" at bounding box center [475, 183] width 840 height 329
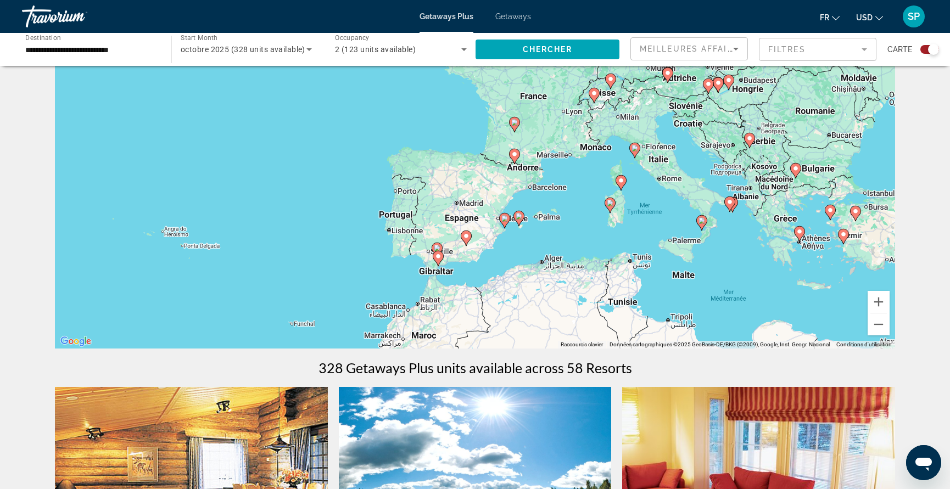
drag, startPoint x: 774, startPoint y: 154, endPoint x: 642, endPoint y: 275, distance: 179.2
click at [642, 275] on div "Pour activer le glissement avec le clavier, appuyez sur Alt+Entrée. Une fois ce…" at bounding box center [475, 183] width 840 height 329
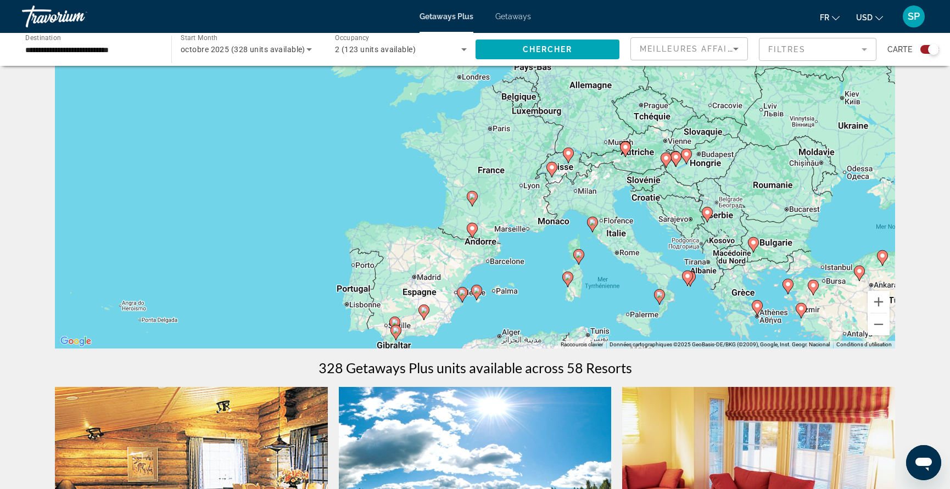
drag, startPoint x: 755, startPoint y: 197, endPoint x: 730, endPoint y: 251, distance: 59.9
click at [730, 251] on div "Pour activer le glissement avec le clavier, appuyez sur Alt+Entrée. Une fois ce…" at bounding box center [475, 183] width 840 height 329
click at [759, 303] on button "Zoom avant" at bounding box center [878, 302] width 22 height 22
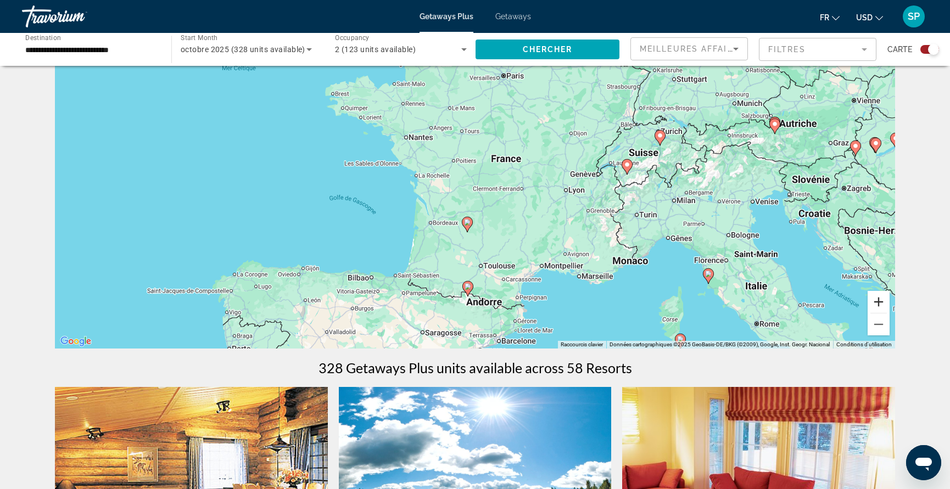
click at [759, 302] on button "Zoom avant" at bounding box center [878, 302] width 22 height 22
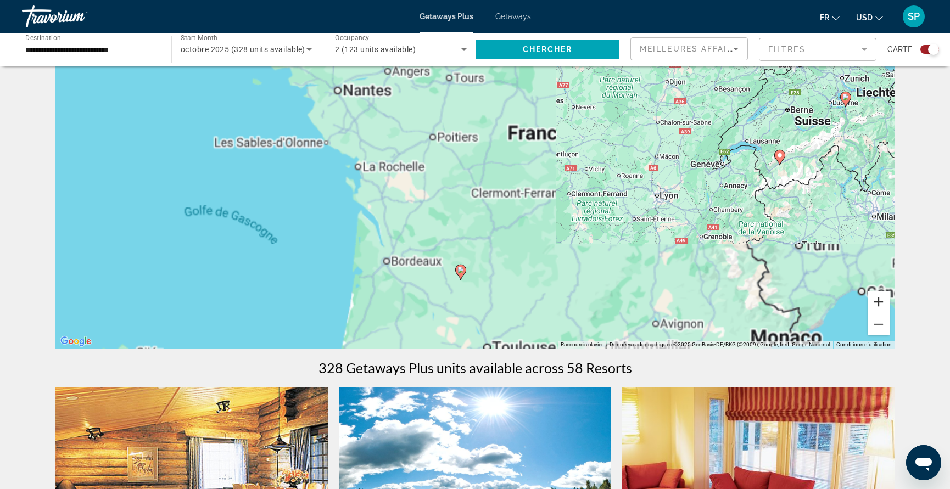
click at [759, 302] on button "Zoom avant" at bounding box center [878, 302] width 22 height 22
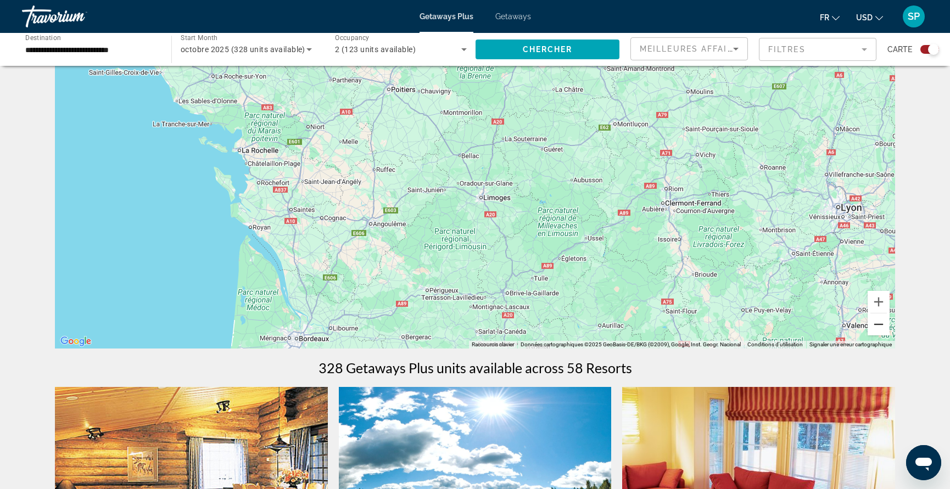
click at [759, 317] on button "Zoom arrière" at bounding box center [878, 324] width 22 height 22
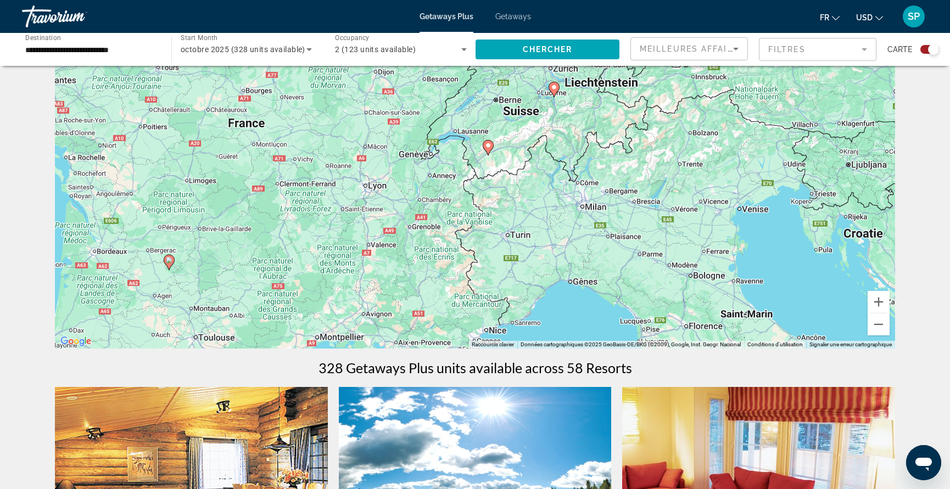
drag, startPoint x: 785, startPoint y: 195, endPoint x: 437, endPoint y: 192, distance: 348.1
click at [437, 192] on div "Pour activer le glissement avec le clavier, appuyez sur Alt+Entrée. Une fois ce…" at bounding box center [475, 183] width 840 height 329
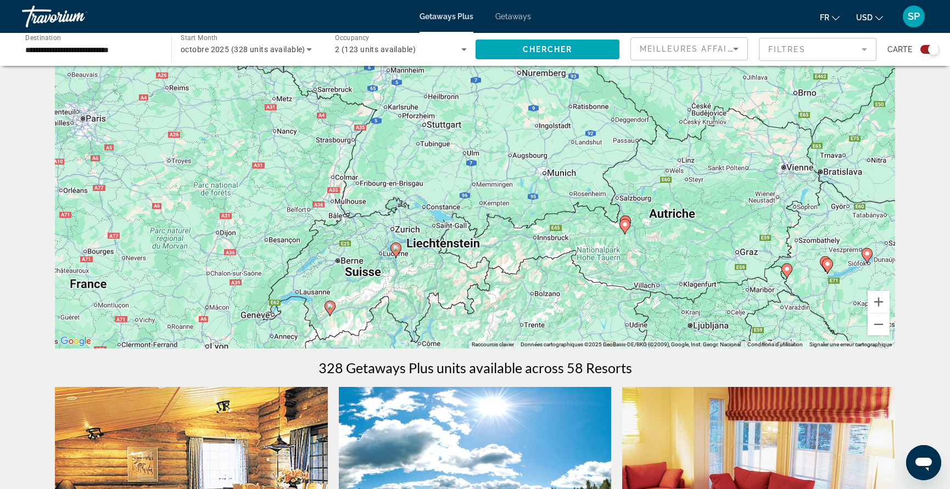
drag, startPoint x: 590, startPoint y: 114, endPoint x: 500, endPoint y: 275, distance: 183.6
click at [500, 275] on div "Pour activer le glissement avec le clavier, appuyez sur Alt+Entrée. Une fois ce…" at bounding box center [475, 183] width 840 height 329
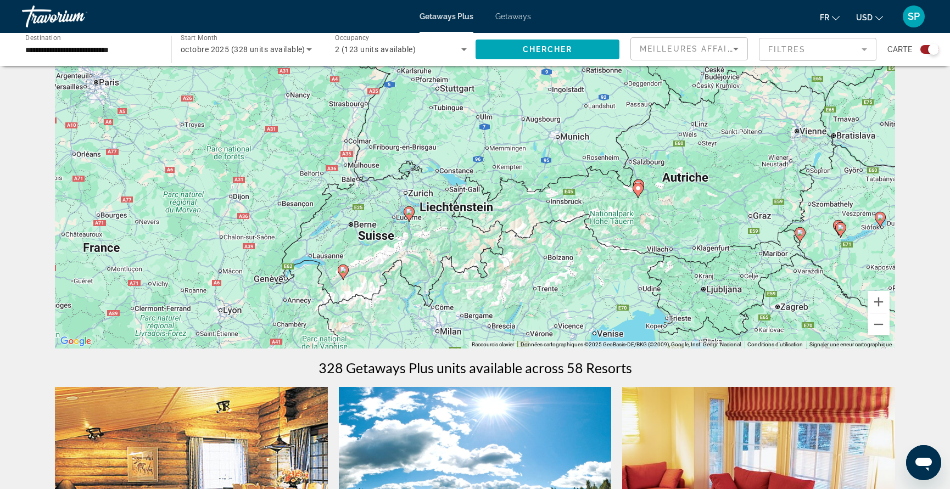
drag, startPoint x: 735, startPoint y: 177, endPoint x: 749, endPoint y: 139, distance: 41.2
click at [749, 139] on div "Pour activer le glissement avec le clavier, appuyez sur Alt+Entrée. Une fois ce…" at bounding box center [475, 183] width 840 height 329
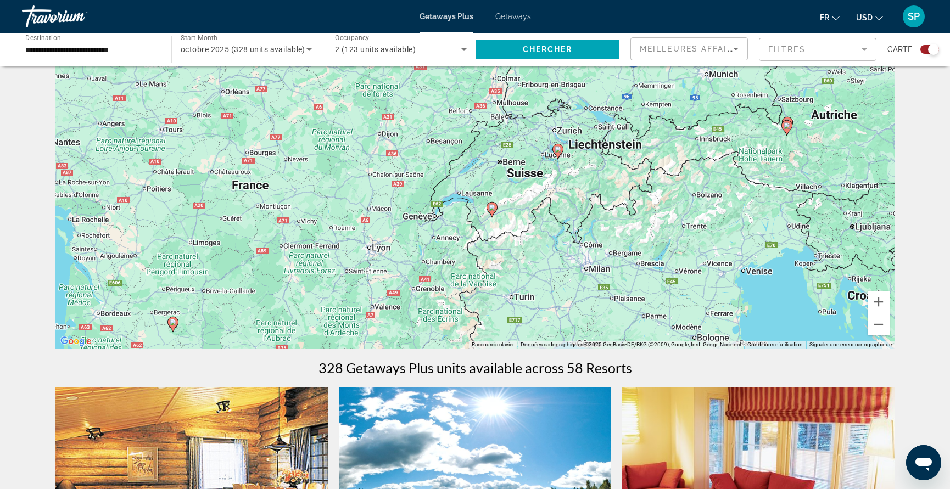
drag, startPoint x: 548, startPoint y: 225, endPoint x: 697, endPoint y: 162, distance: 161.6
click at [697, 162] on div "Pour activer le glissement avec le clavier, appuyez sur Alt+Entrée. Une fois ce…" at bounding box center [475, 183] width 840 height 329
click at [491, 209] on image "Main content" at bounding box center [492, 207] width 7 height 7
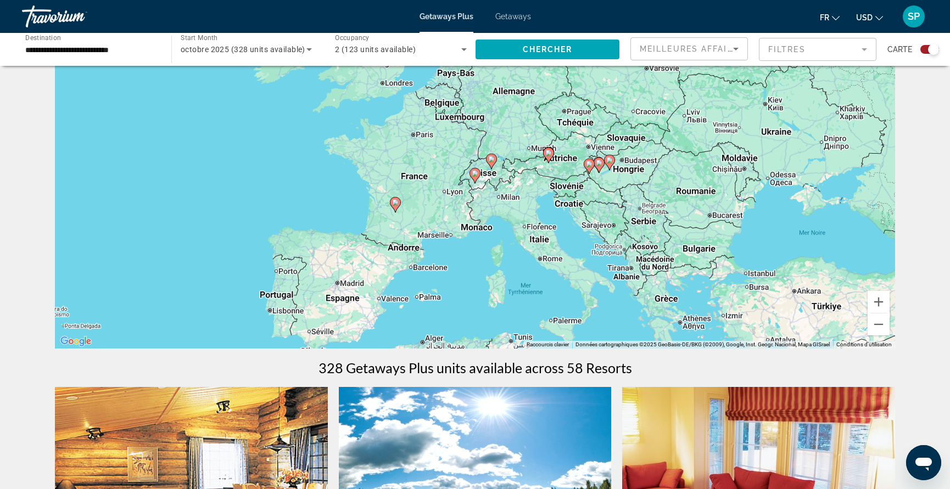
click at [475, 177] on icon "Main content" at bounding box center [475, 176] width 10 height 14
type input "**********"
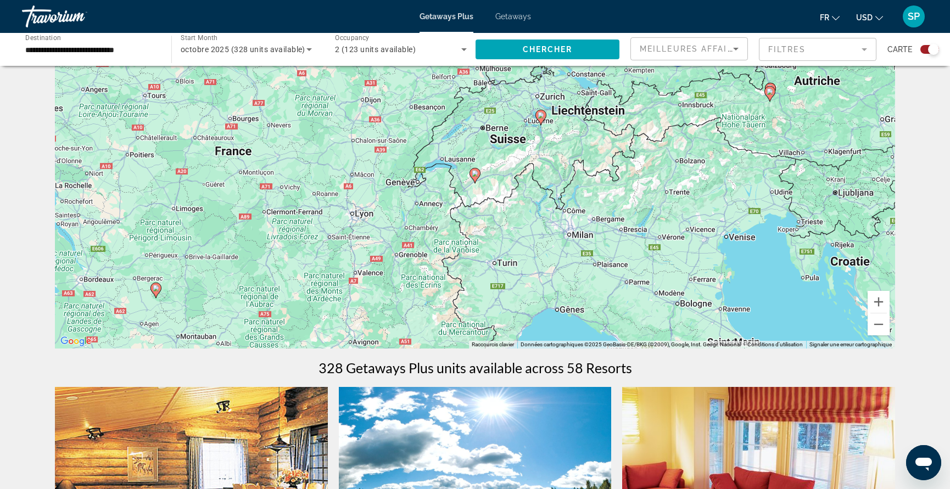
click at [475, 177] on icon "Main content" at bounding box center [475, 176] width 10 height 14
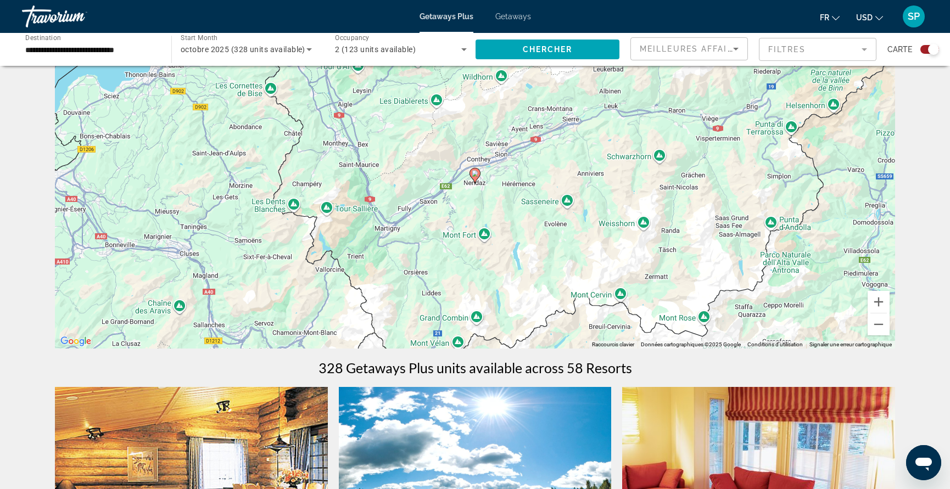
click at [475, 177] on icon "Main content" at bounding box center [475, 176] width 10 height 14
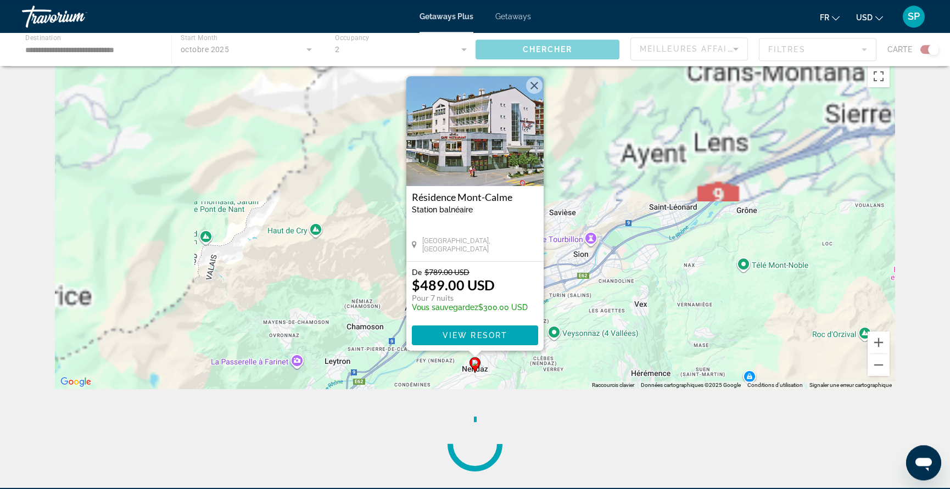
scroll to position [0, 0]
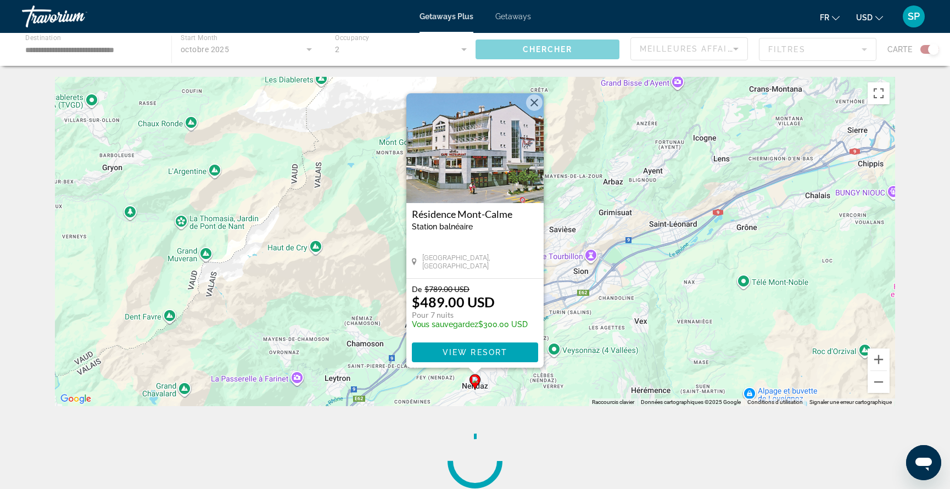
click at [484, 175] on img "Main content" at bounding box center [474, 148] width 137 height 110
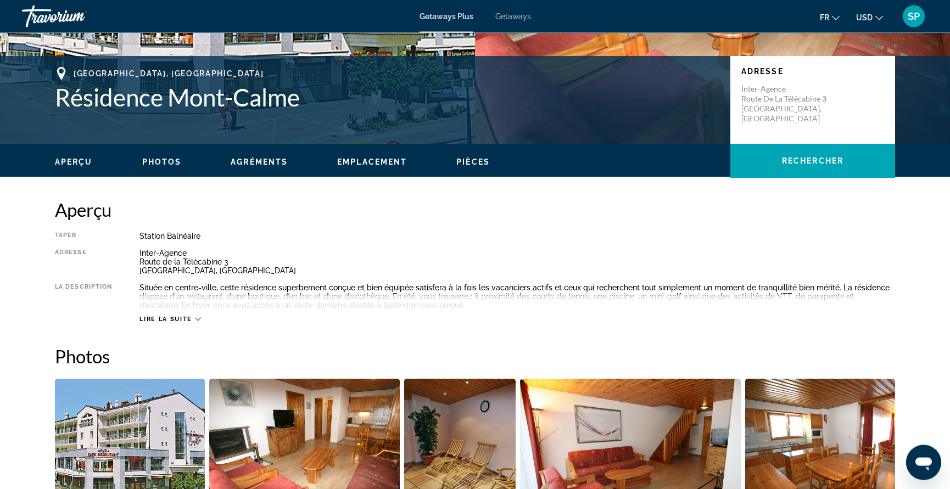
scroll to position [231, 0]
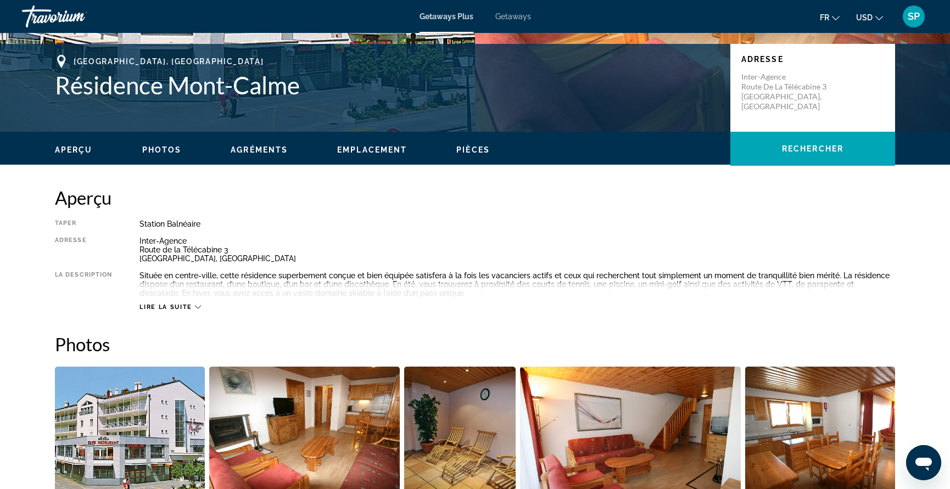
click at [161, 309] on span "Lire la suite" at bounding box center [165, 307] width 52 height 7
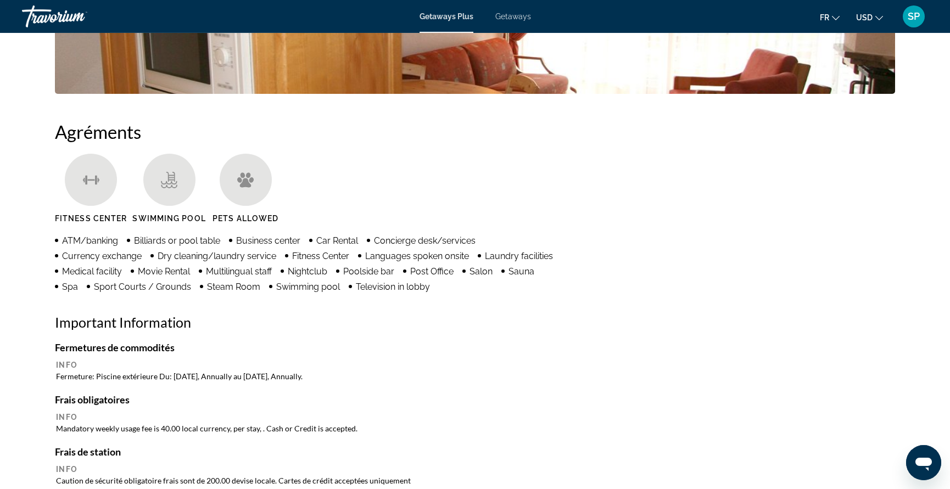
scroll to position [807, 0]
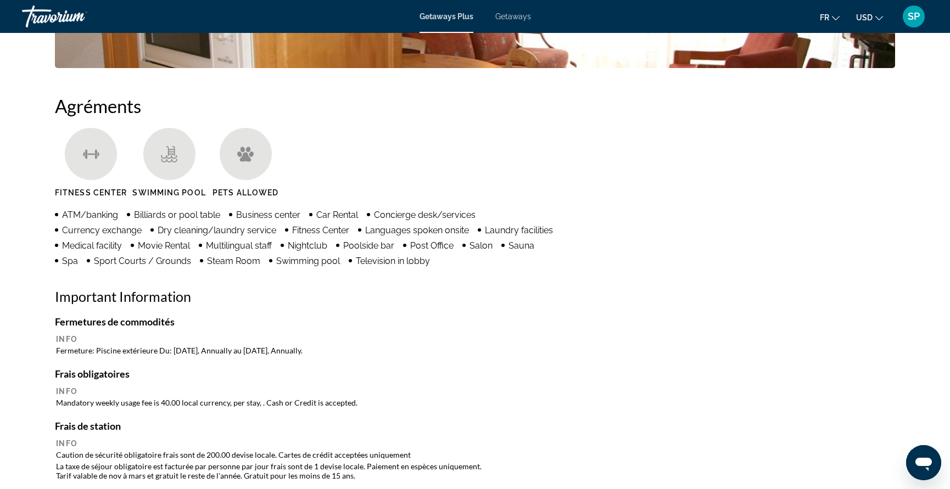
click at [759, 16] on icon "Change language" at bounding box center [836, 18] width 8 height 8
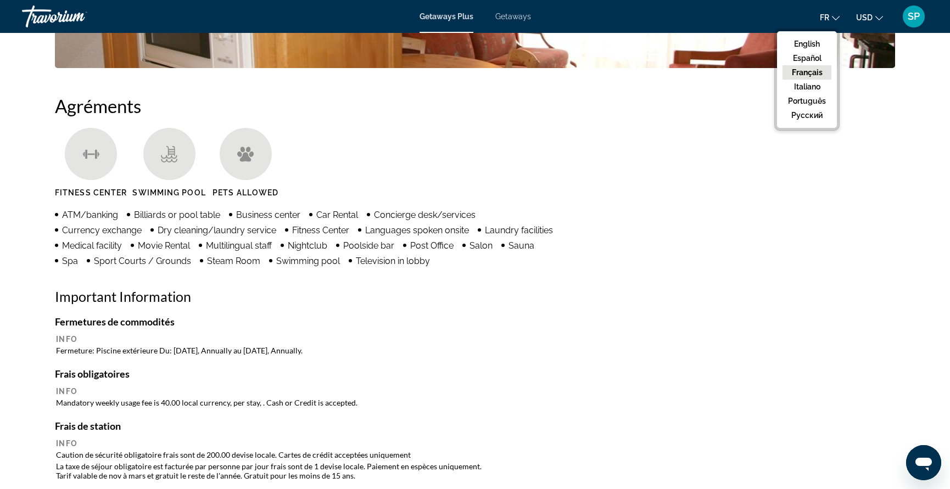
click at [759, 72] on button "Français" at bounding box center [806, 72] width 49 height 14
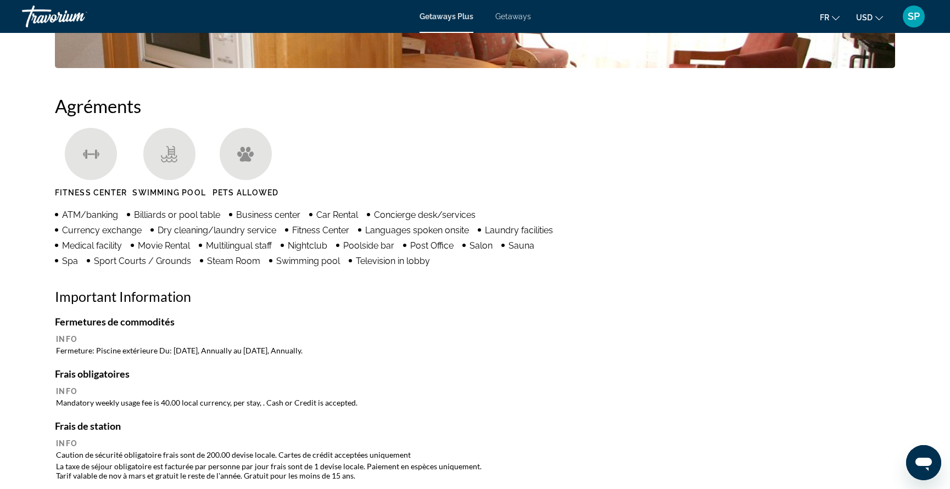
click at [683, 166] on ul "Fitness Center Swimming Pool Pets Allowed" at bounding box center [475, 166] width 840 height 77
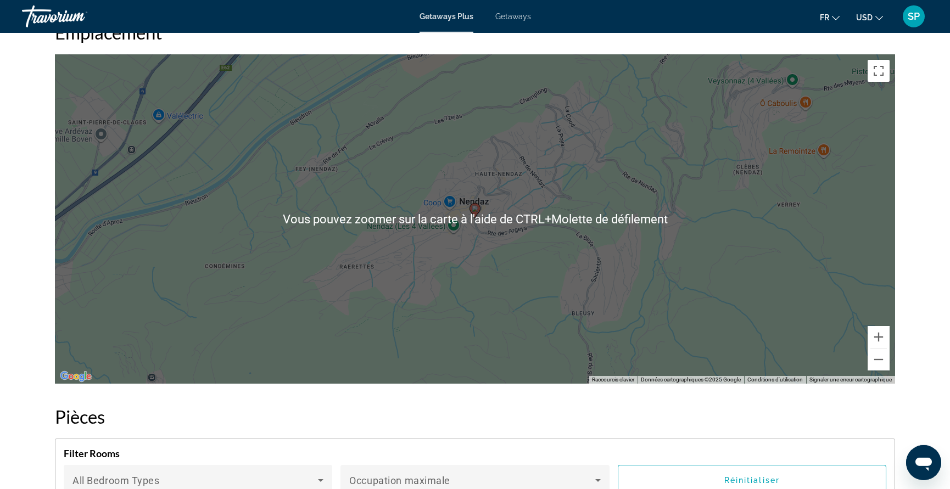
scroll to position [1729, 0]
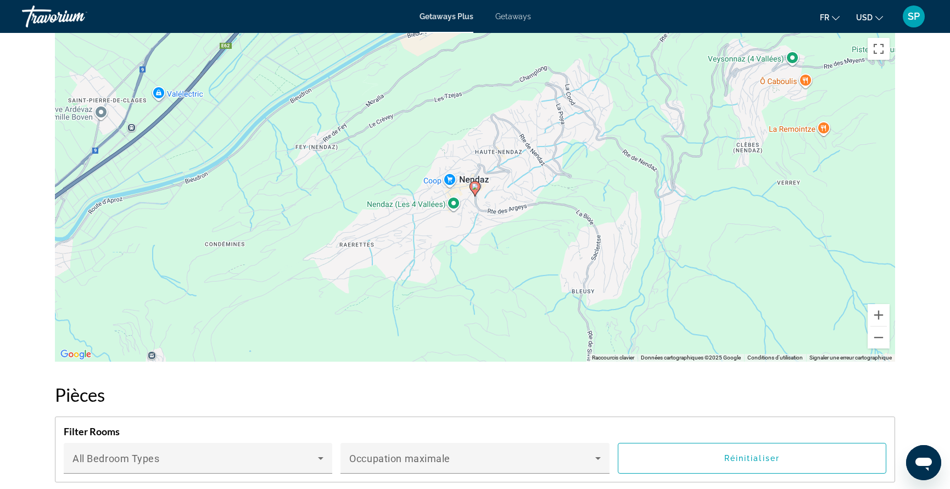
click at [732, 250] on div "Pour activer le glissement avec le clavier, appuyez sur Alt+Entrée. Une fois ce…" at bounding box center [475, 196] width 840 height 329
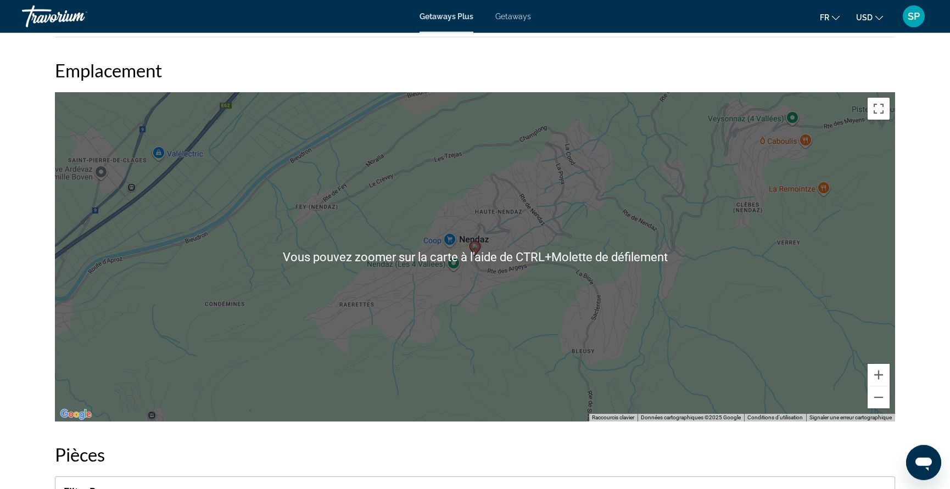
scroll to position [1614, 0]
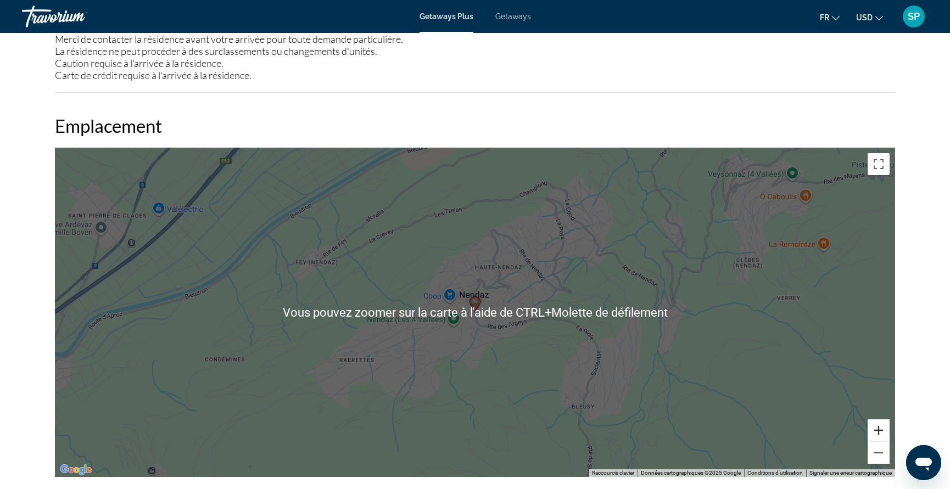
click at [759, 391] on button "Zoom avant" at bounding box center [878, 430] width 22 height 22
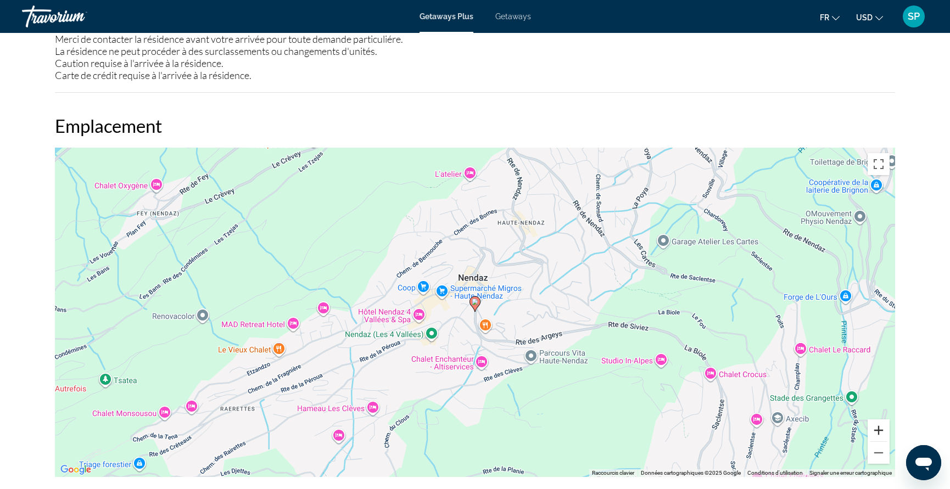
click at [759, 391] on button "Zoom avant" at bounding box center [878, 430] width 22 height 22
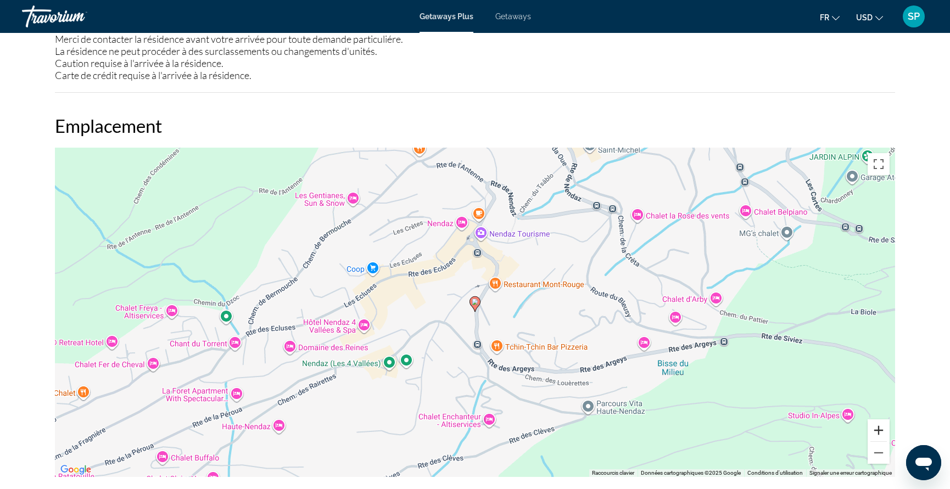
click at [759, 391] on button "Zoom avant" at bounding box center [878, 430] width 22 height 22
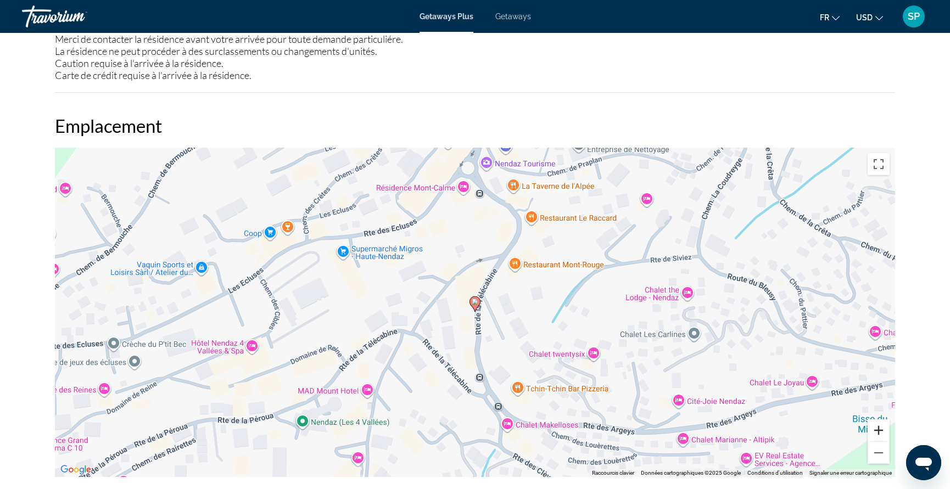
click at [759, 391] on button "Zoom avant" at bounding box center [878, 430] width 22 height 22
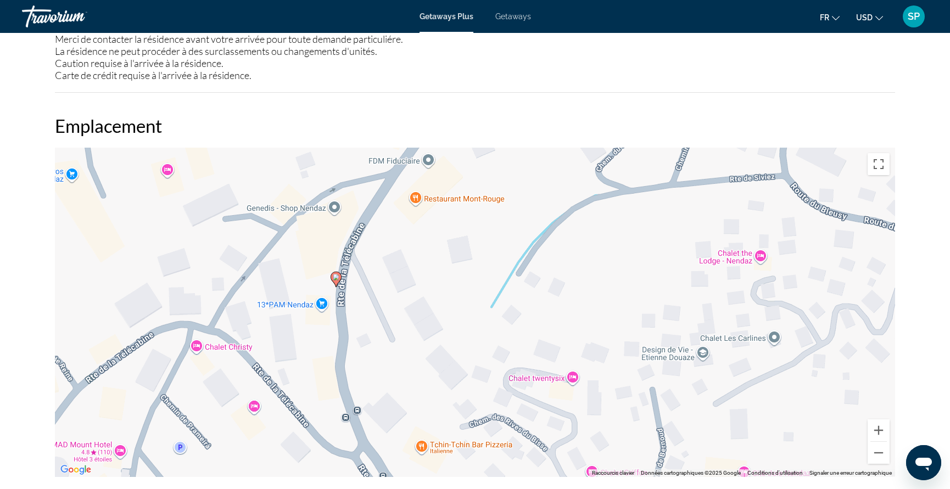
drag, startPoint x: 834, startPoint y: 315, endPoint x: 684, endPoint y: 289, distance: 152.2
click at [684, 289] on div "Pour activer le glissement avec le clavier, appuyez sur Alt+Entrée. Une fois ce…" at bounding box center [475, 312] width 840 height 329
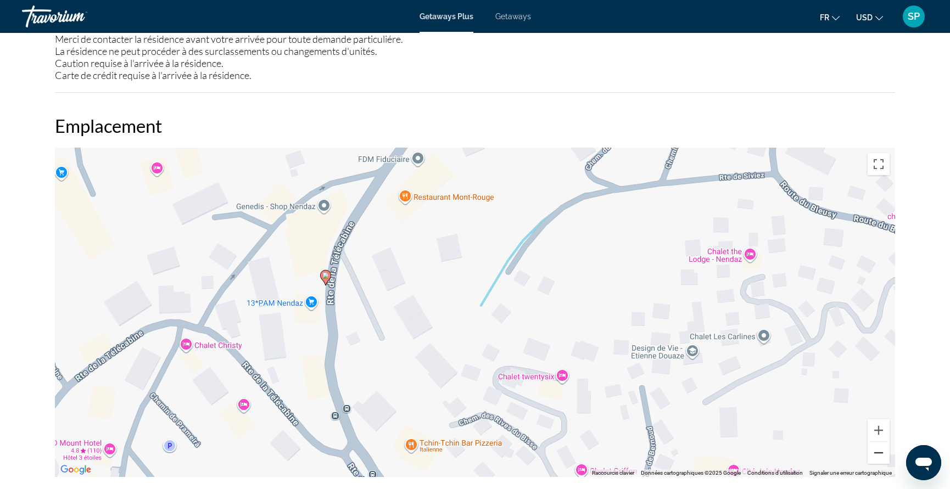
click at [759, 391] on button "Zoom arrière" at bounding box center [878, 453] width 22 height 22
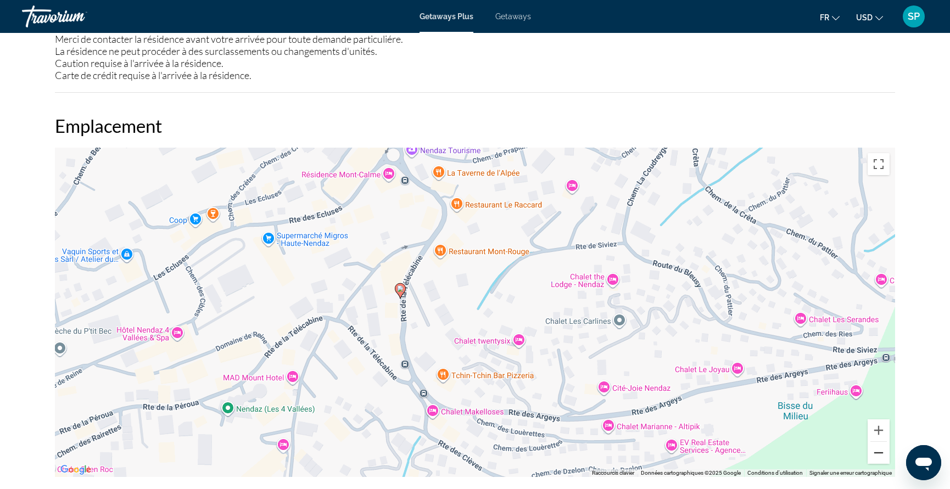
click at [759, 391] on button "Zoom arrière" at bounding box center [878, 453] width 22 height 22
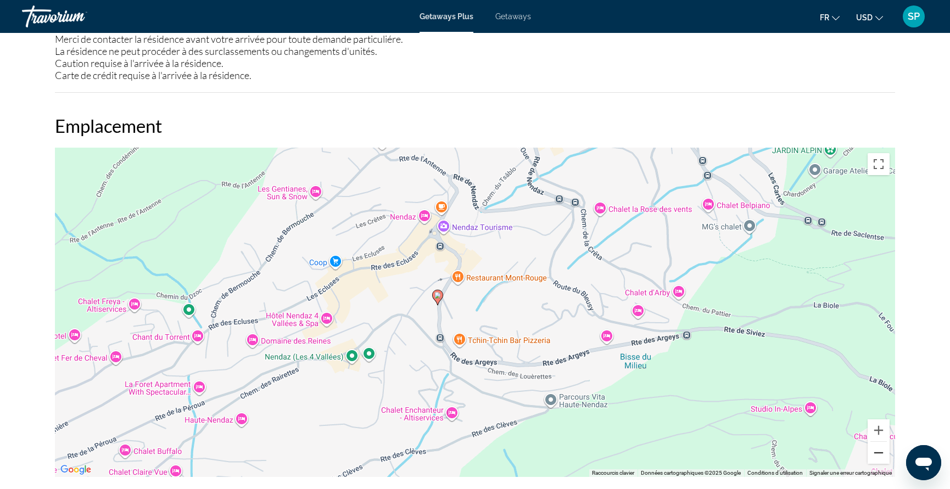
click at [759, 391] on button "Zoom arrière" at bounding box center [878, 453] width 22 height 22
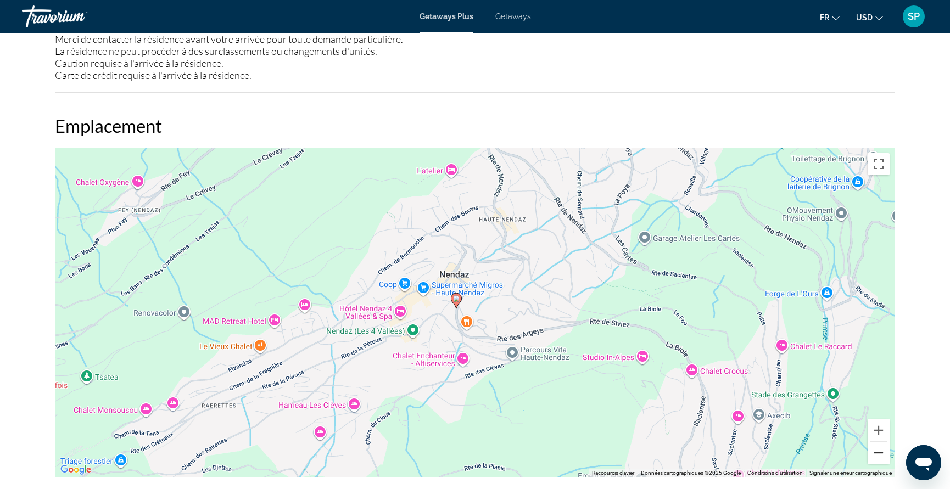
click at [759, 391] on button "Zoom arrière" at bounding box center [878, 453] width 22 height 22
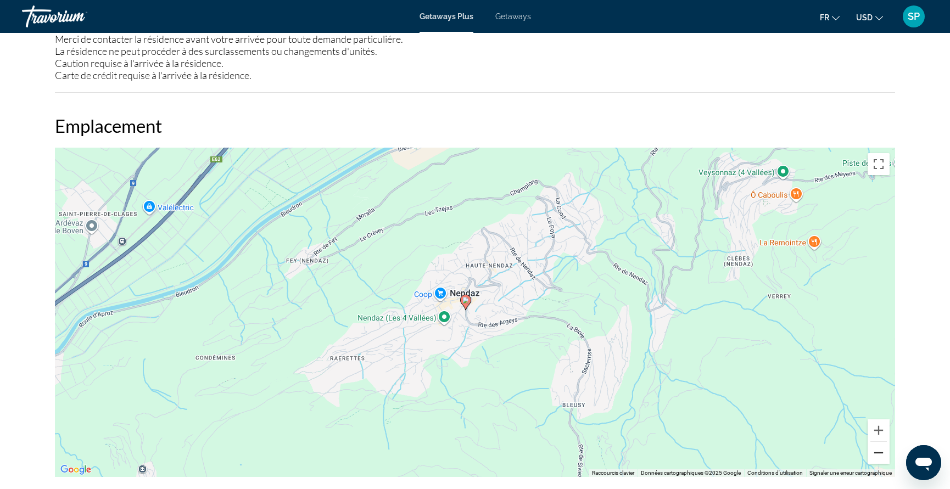
click at [759, 391] on button "Zoom arrière" at bounding box center [878, 453] width 22 height 22
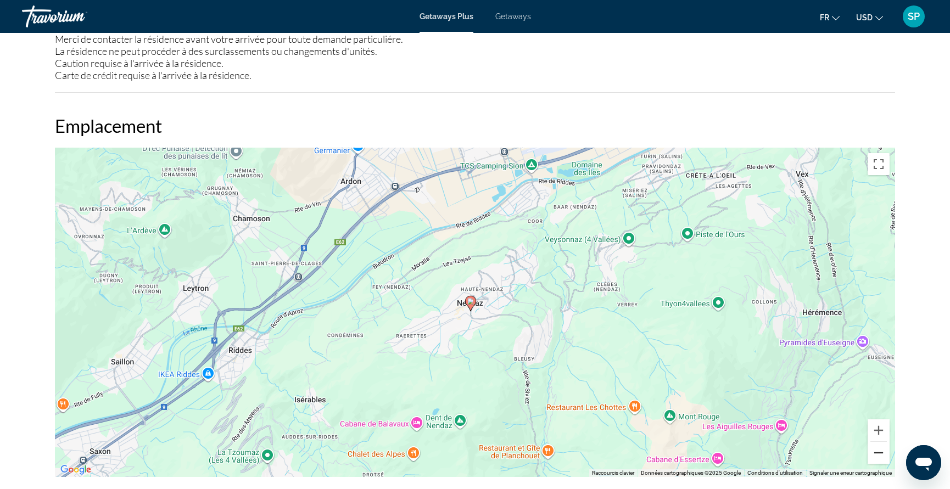
click at [759, 391] on button "Zoom arrière" at bounding box center [878, 453] width 22 height 22
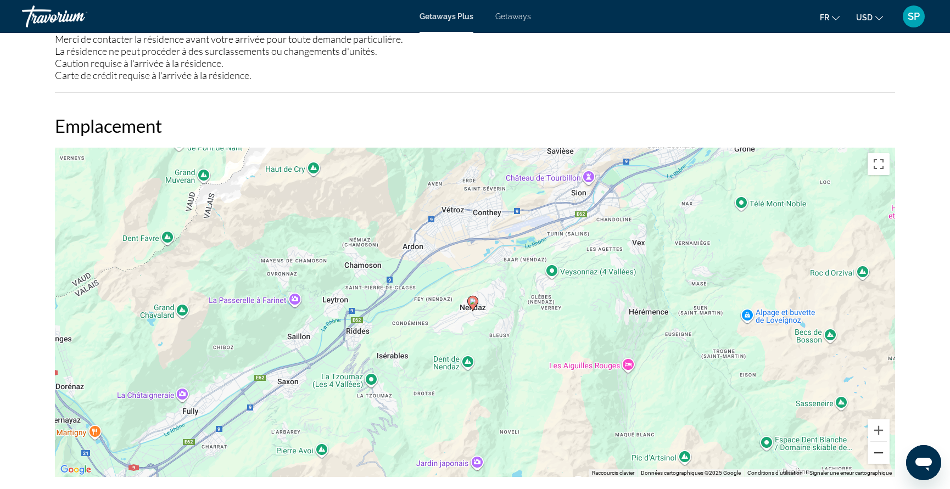
click at [759, 391] on button "Zoom arrière" at bounding box center [878, 453] width 22 height 22
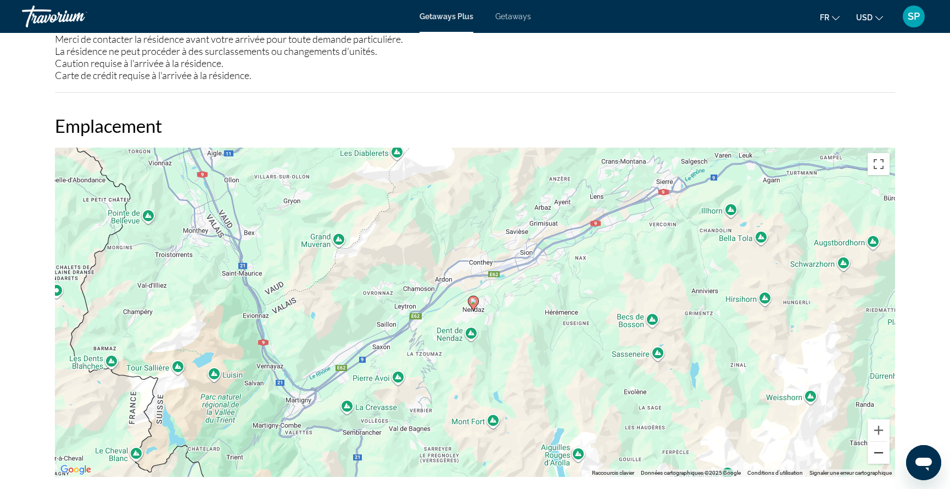
click at [759, 391] on button "Zoom arrière" at bounding box center [878, 453] width 22 height 22
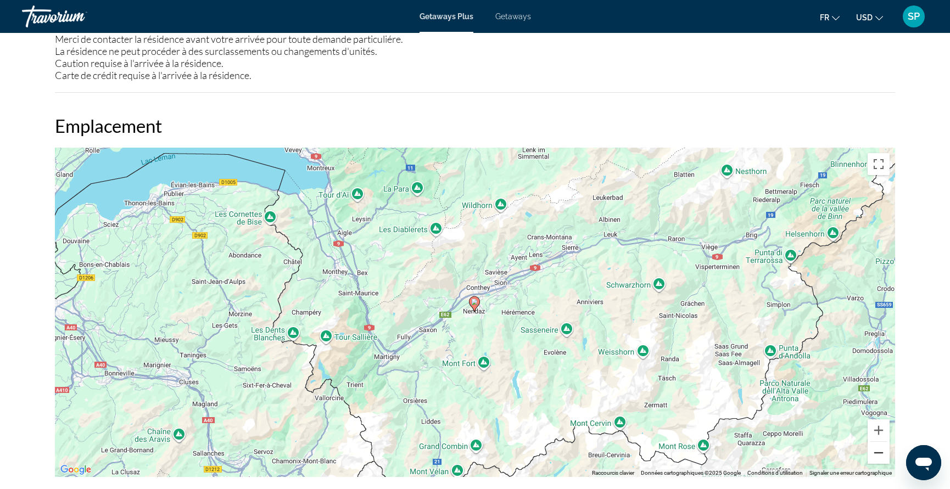
click at [759, 391] on button "Zoom arrière" at bounding box center [878, 453] width 22 height 22
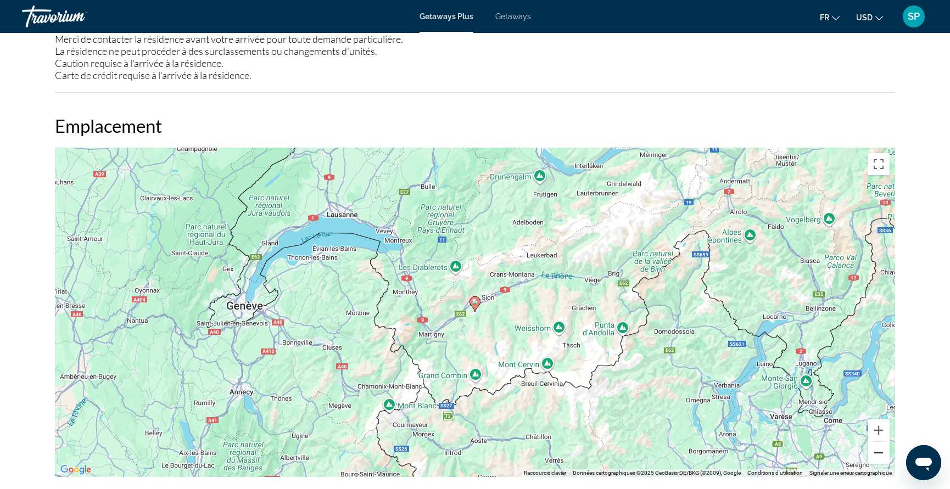
click at [759, 391] on button "Zoom arrière" at bounding box center [878, 453] width 22 height 22
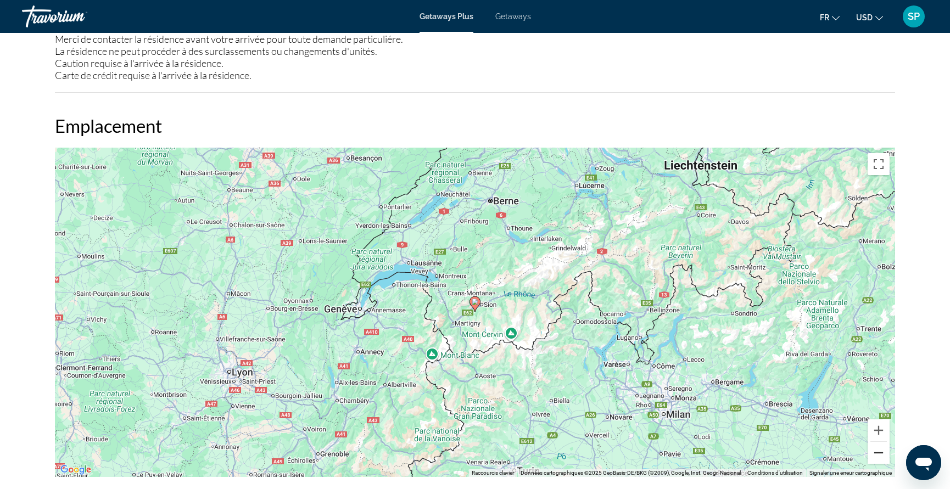
click at [759, 391] on button "Zoom arrière" at bounding box center [878, 453] width 22 height 22
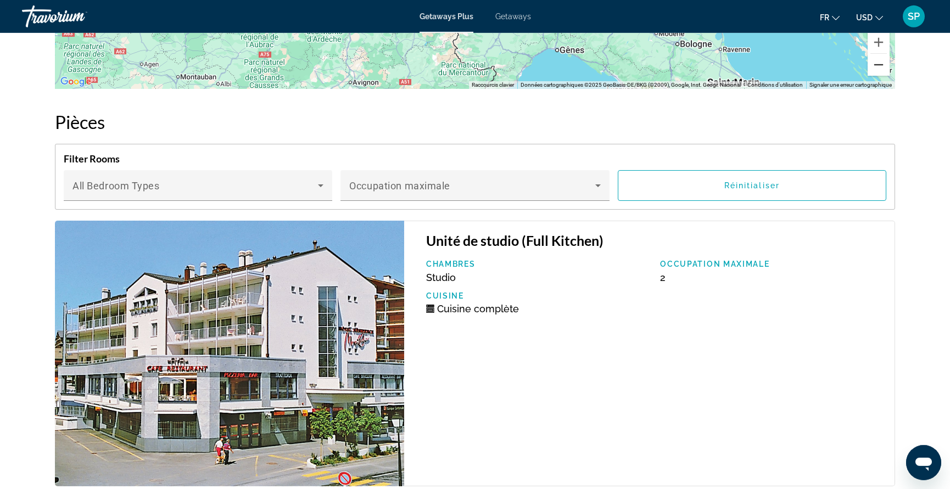
scroll to position [1892, 0]
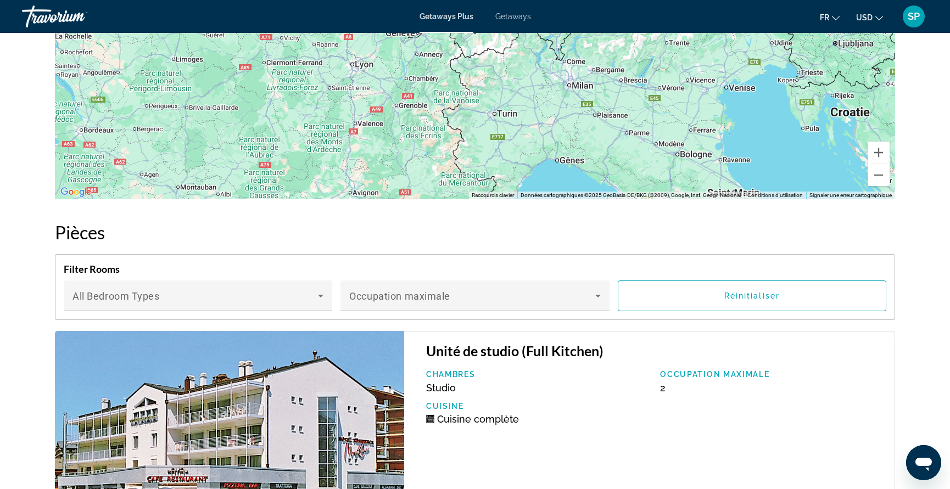
click at [509, 19] on span "Getaways" at bounding box center [513, 16] width 36 height 9
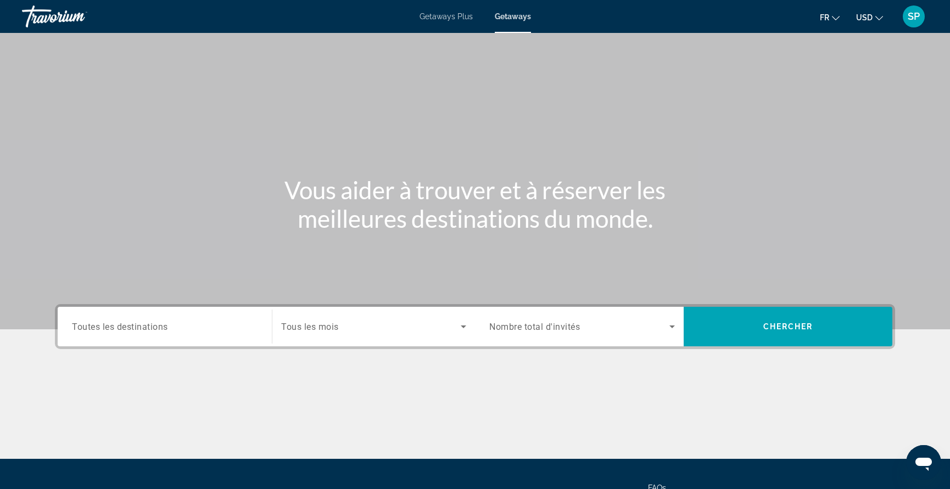
click at [183, 313] on div "Search widget" at bounding box center [165, 326] width 186 height 31
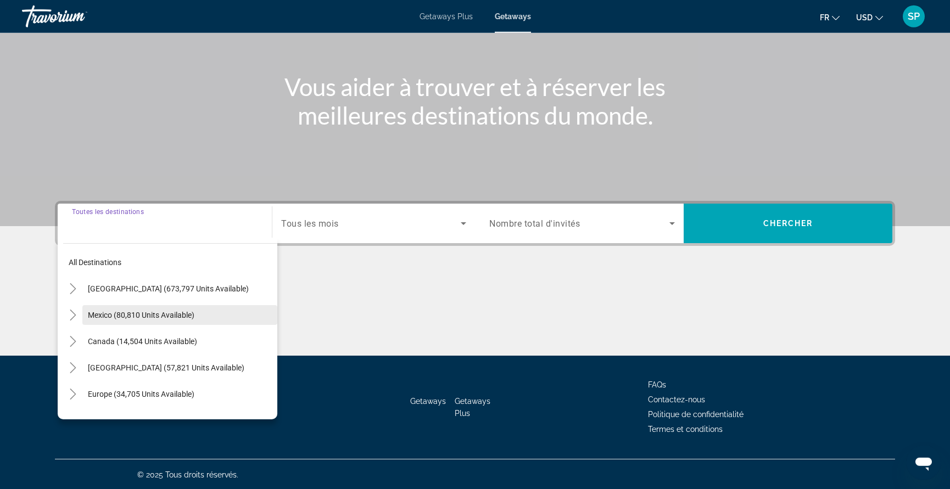
scroll to position [104, 0]
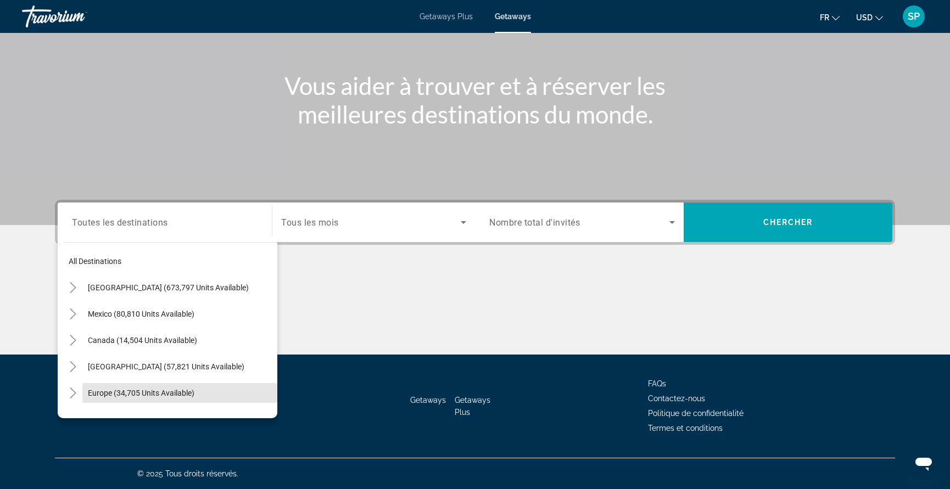
click at [153, 390] on span "Europe (34,705 units available)" at bounding box center [141, 393] width 107 height 9
type input "**********"
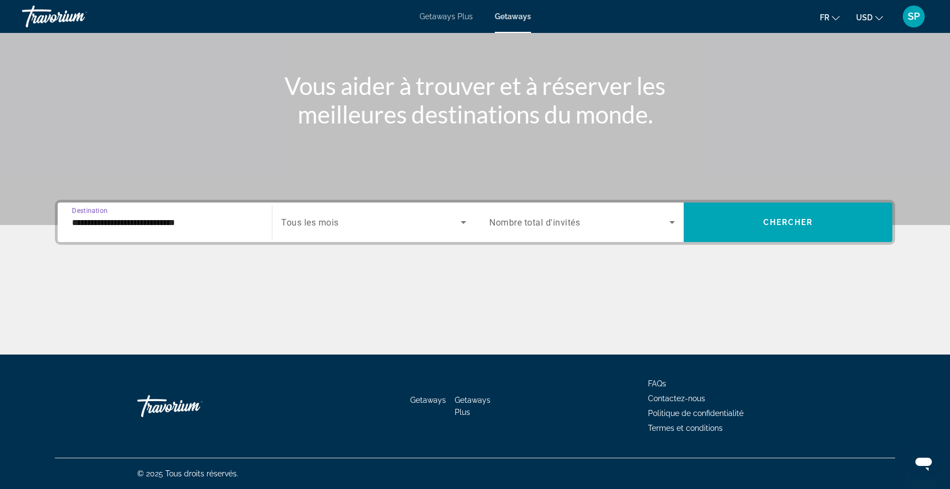
click at [415, 224] on span "Search widget" at bounding box center [371, 222] width 180 height 13
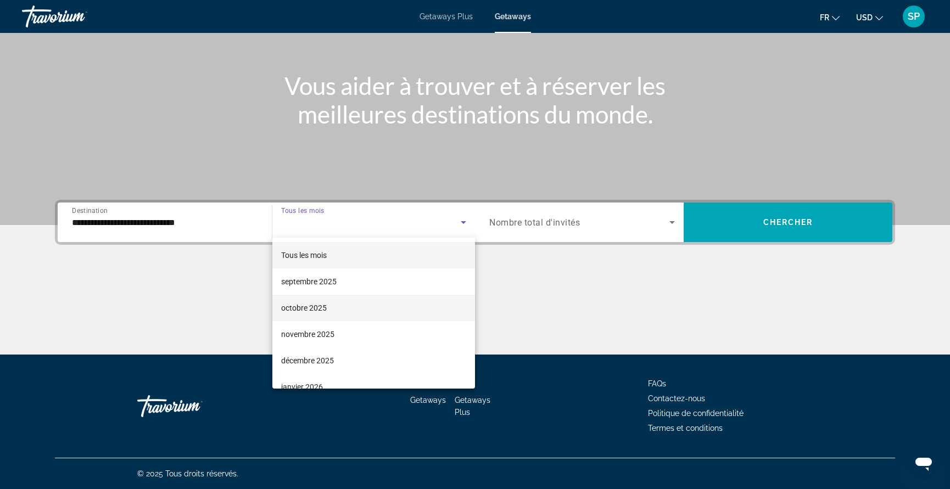
click at [343, 309] on mat-option "octobre 2025" at bounding box center [373, 308] width 203 height 26
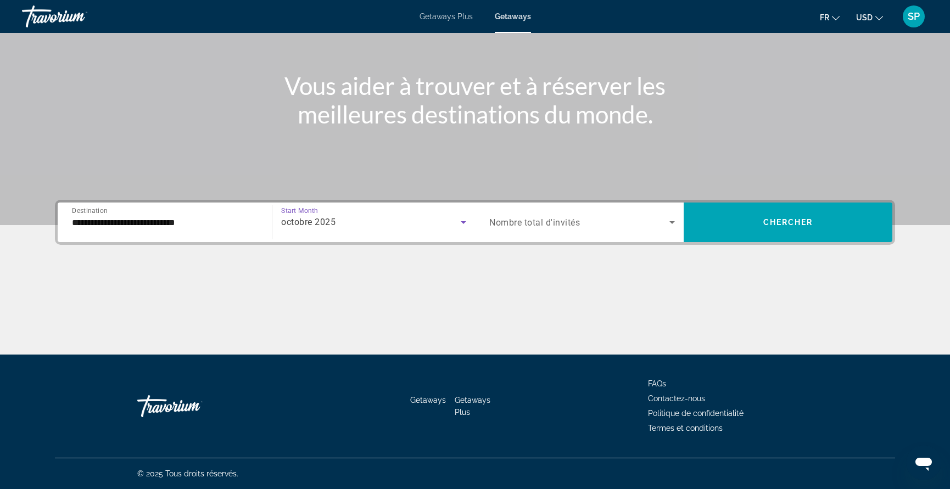
click at [538, 222] on span "Nombre total d'invités" at bounding box center [534, 222] width 91 height 10
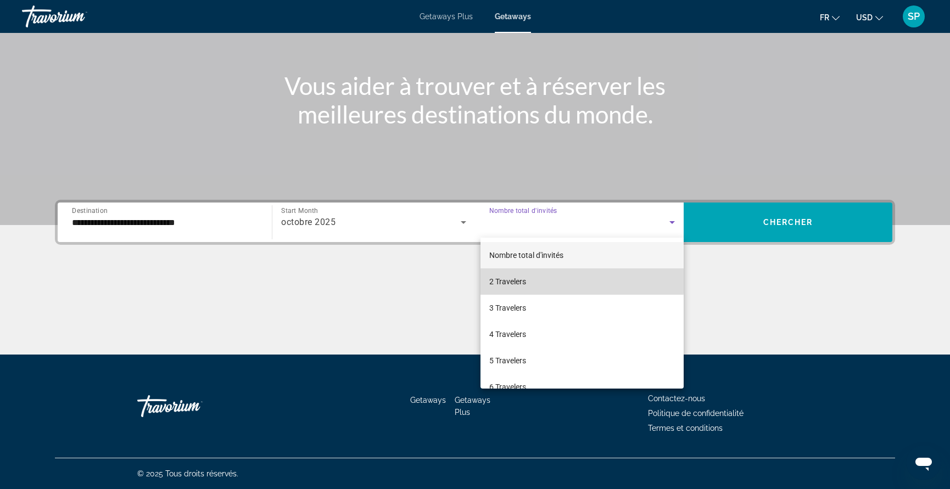
click at [532, 281] on mat-option "2 Travelers" at bounding box center [581, 281] width 203 height 26
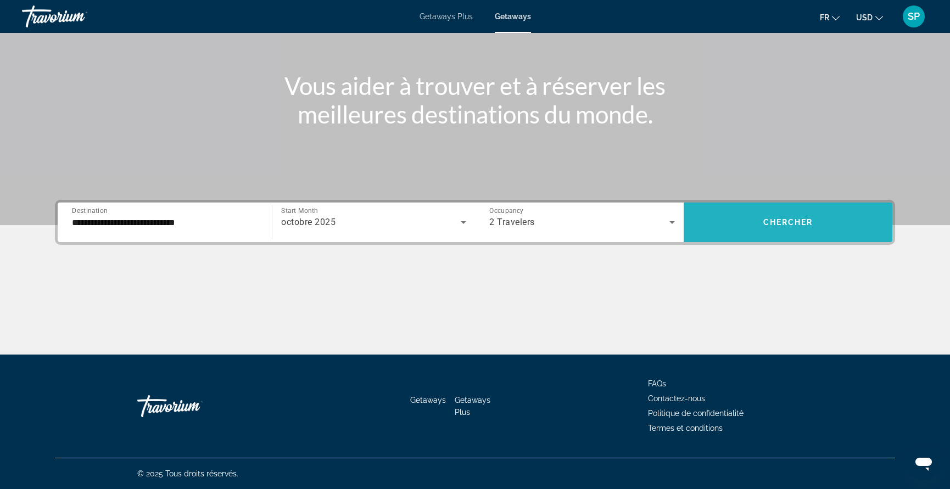
click at [748, 229] on span "Search widget" at bounding box center [788, 222] width 209 height 26
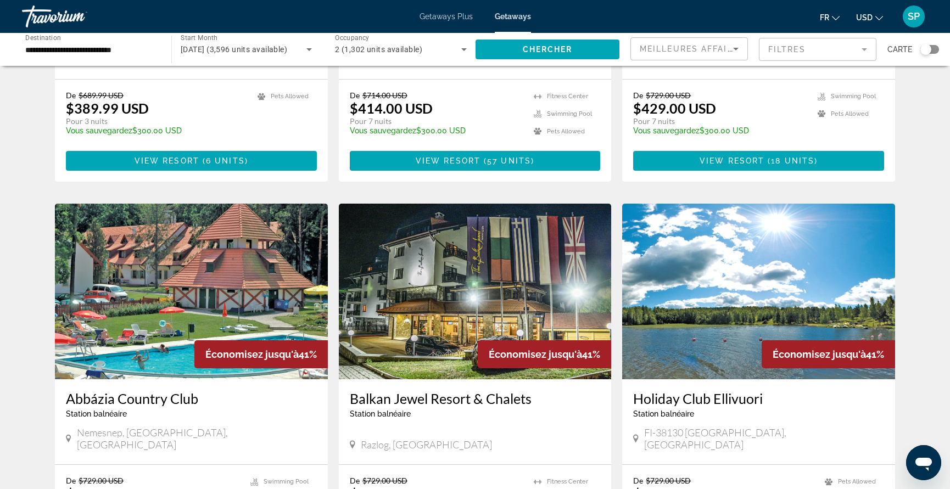
scroll to position [980, 0]
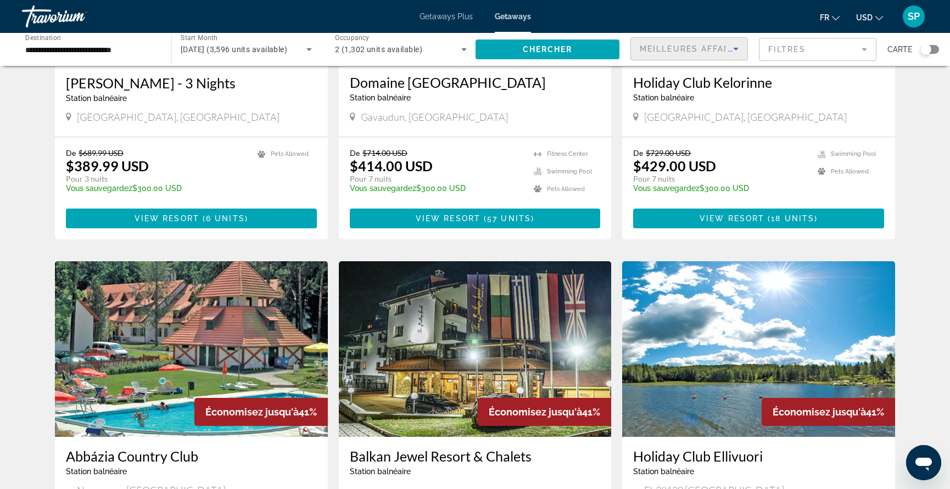
click at [699, 46] on span "Meilleures affaires" at bounding box center [692, 48] width 105 height 9
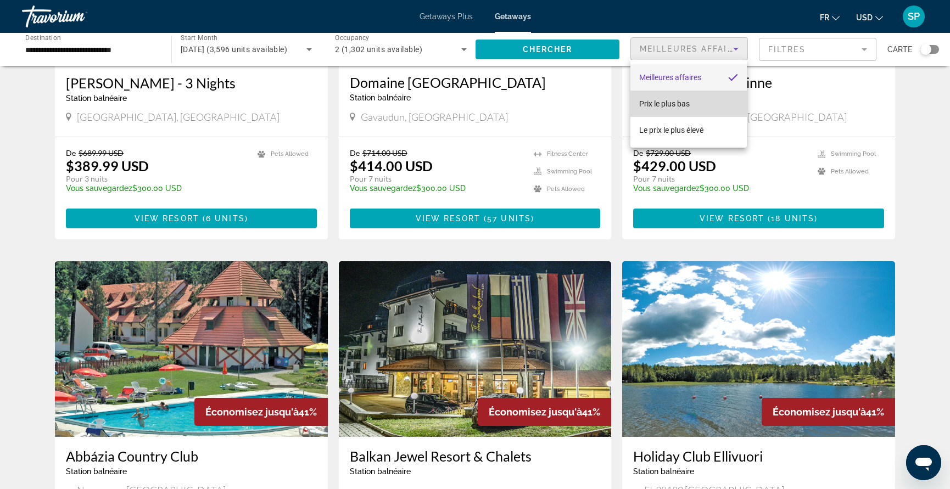
click at [676, 102] on span "Prix ​​le plus bas" at bounding box center [664, 103] width 51 height 9
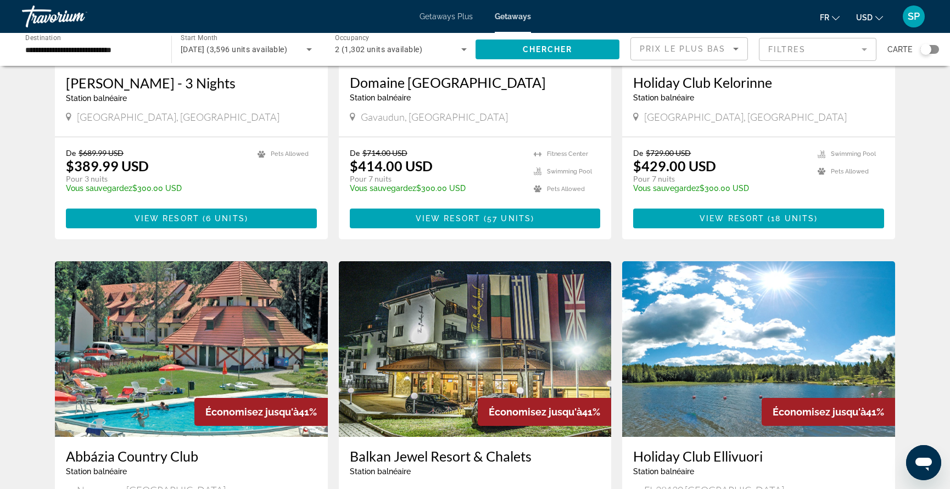
click at [759, 54] on mat-form-field "Filtres" at bounding box center [817, 49] width 117 height 23
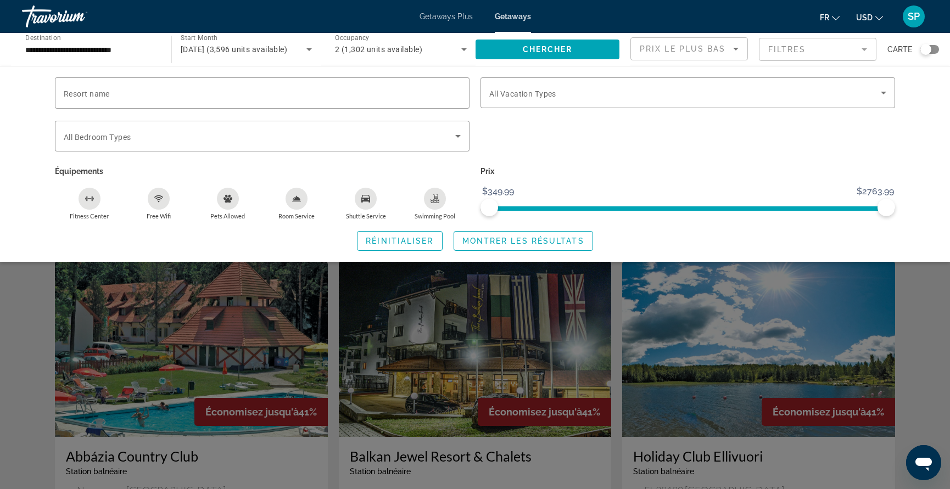
click at [759, 58] on mat-form-field "Filtres" at bounding box center [817, 49] width 117 height 23
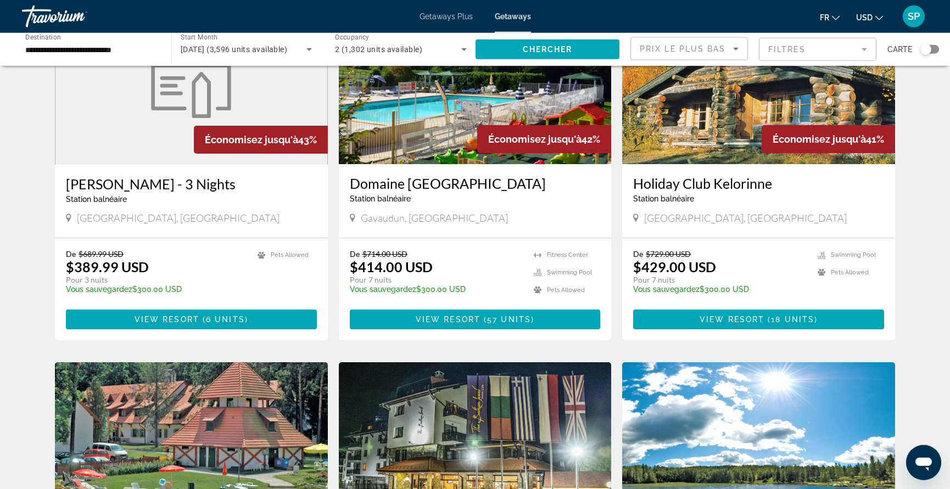
scroll to position [865, 0]
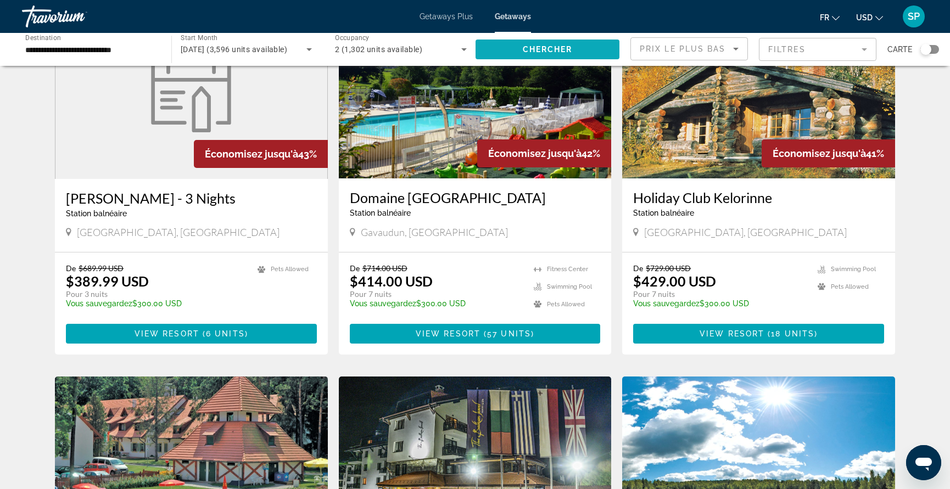
click at [546, 55] on span "Search widget" at bounding box center [547, 49] width 144 height 26
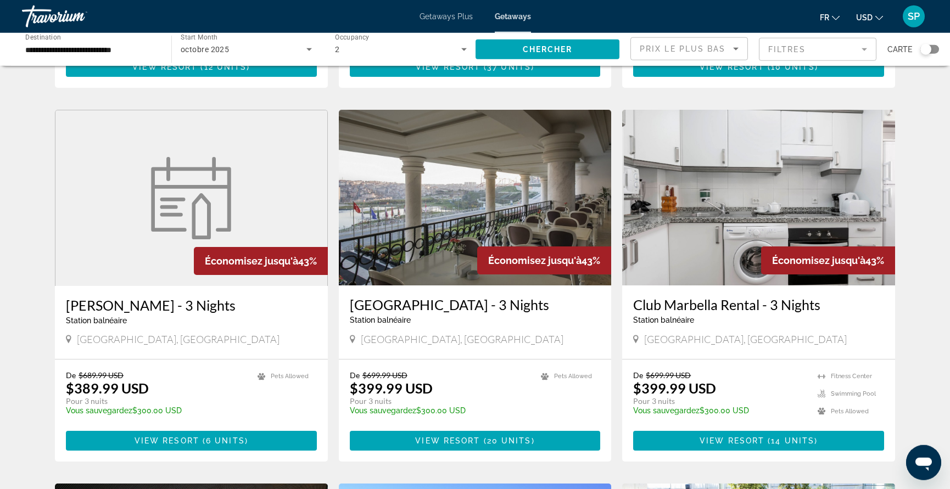
scroll to position [404, 0]
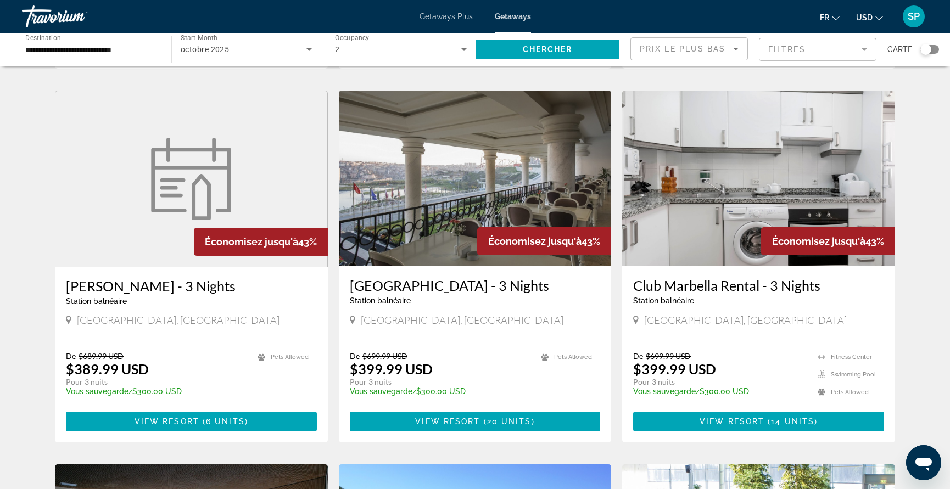
click at [531, 183] on img "Main content" at bounding box center [475, 179] width 273 height 176
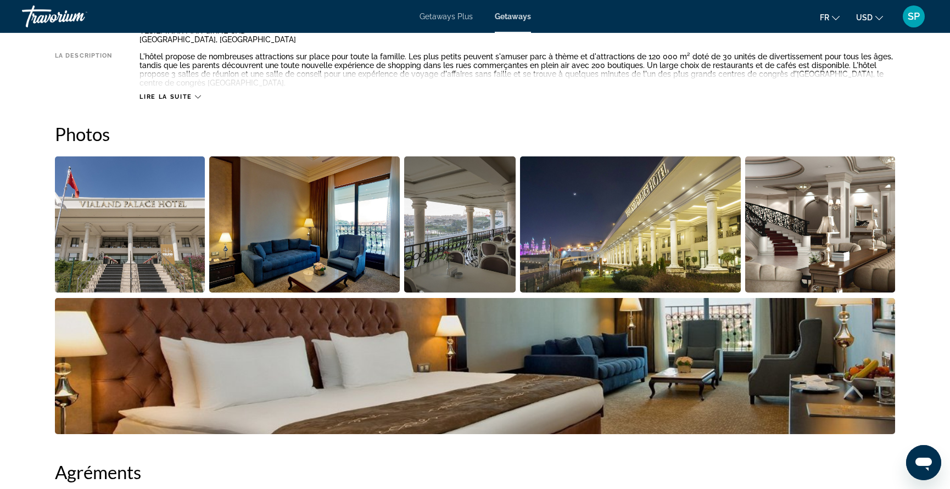
scroll to position [461, 0]
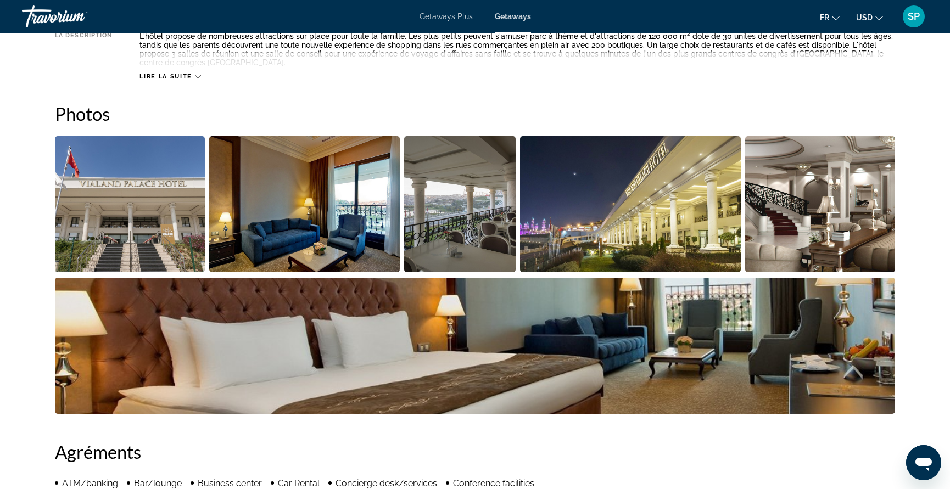
click at [156, 76] on span "Lire la suite" at bounding box center [165, 76] width 52 height 7
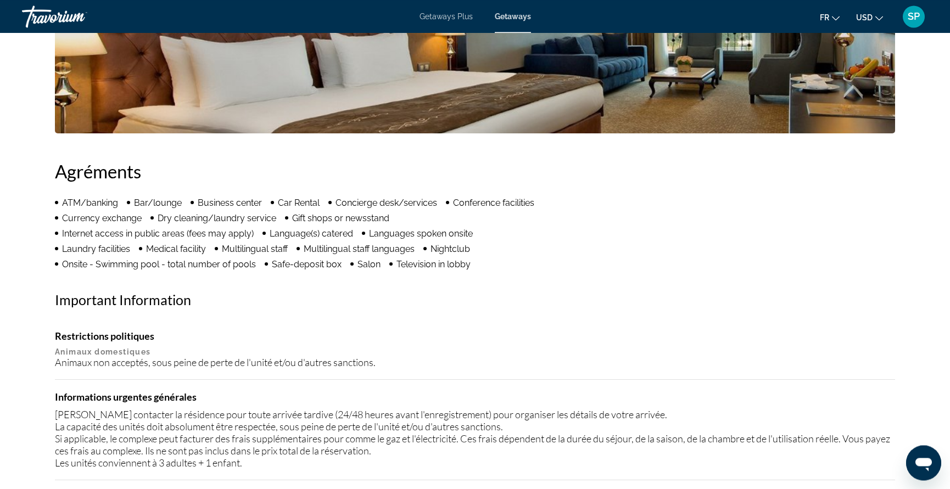
scroll to position [738, 0]
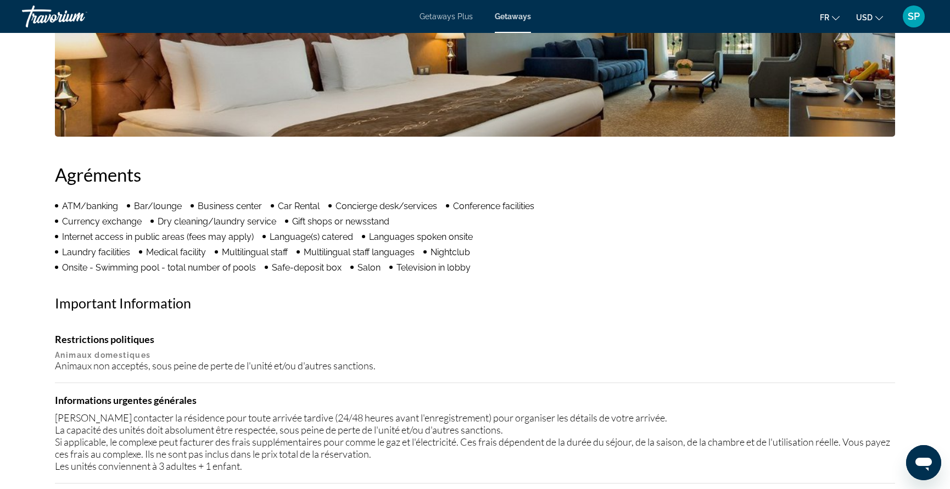
click at [524, 14] on span "Getaways" at bounding box center [513, 16] width 36 height 9
